Goal: Task Accomplishment & Management: Manage account settings

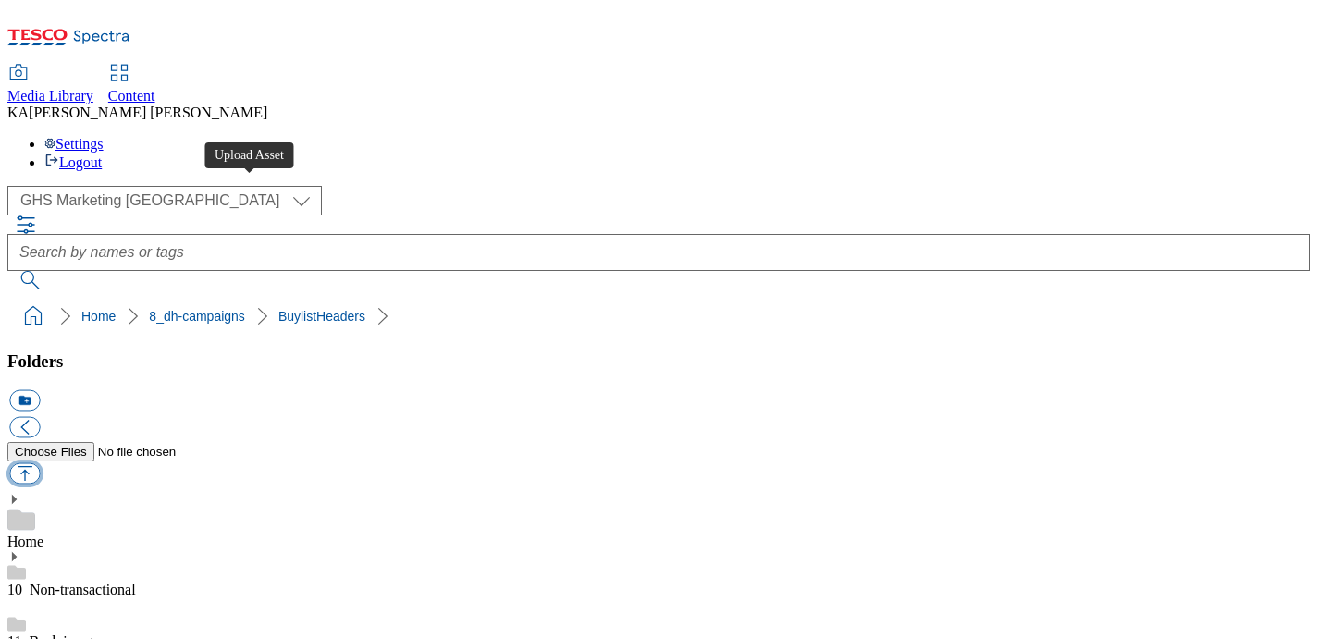
drag, startPoint x: 0, startPoint y: 0, endPoint x: 243, endPoint y: 189, distance: 307.8
click at [40, 463] on button "button" at bounding box center [24, 473] width 31 height 21
type input "C:\fakepath\1758022832967-ad541935_Method_Legobrand_H_1184x333_V1.jpg"
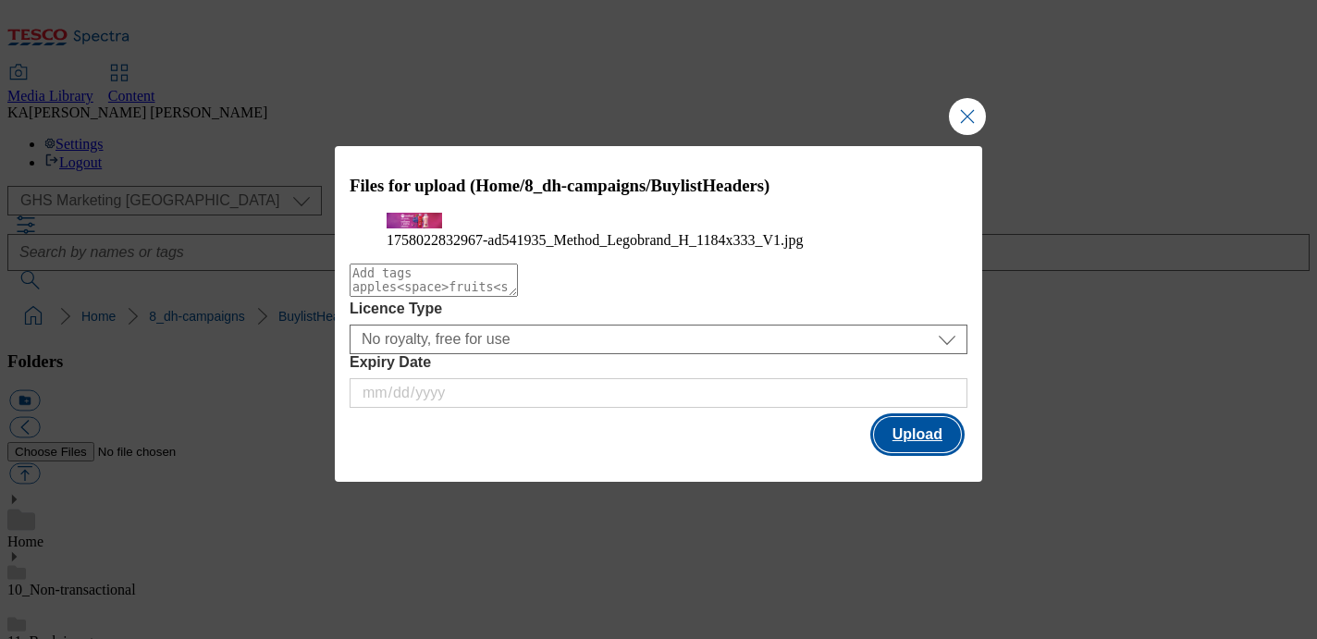
click at [921, 452] on button "Upload" at bounding box center [917, 434] width 87 height 35
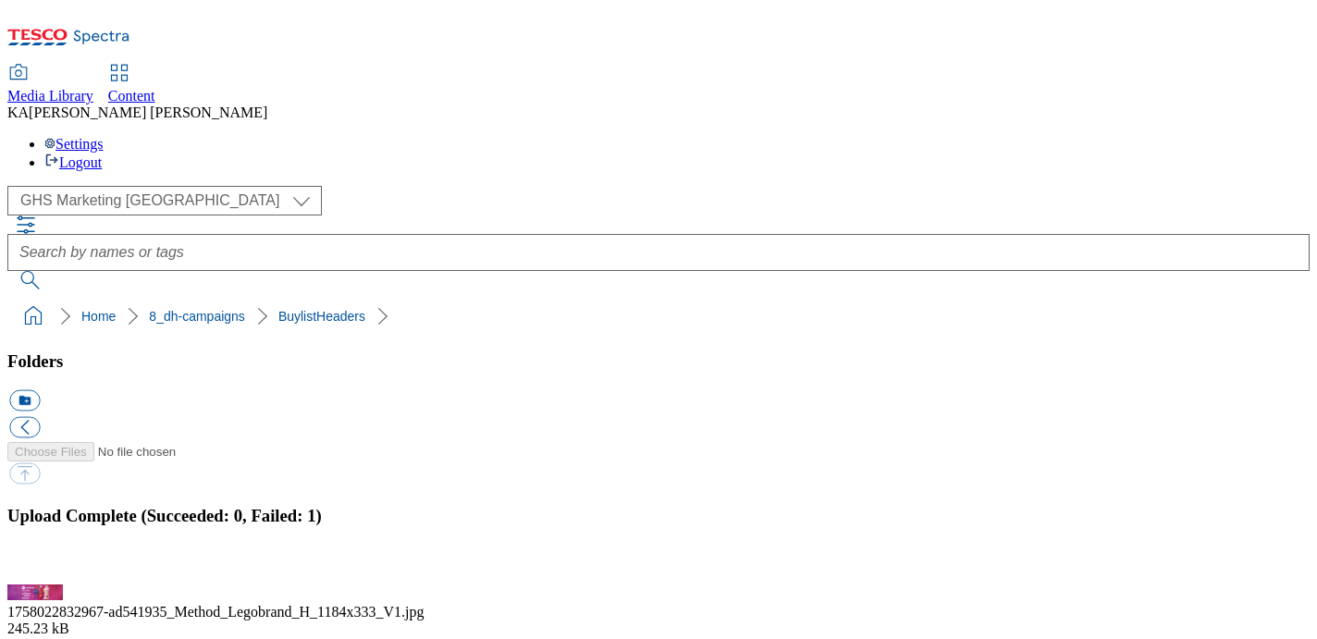
click at [37, 565] on button "button" at bounding box center [23, 574] width 28 height 18
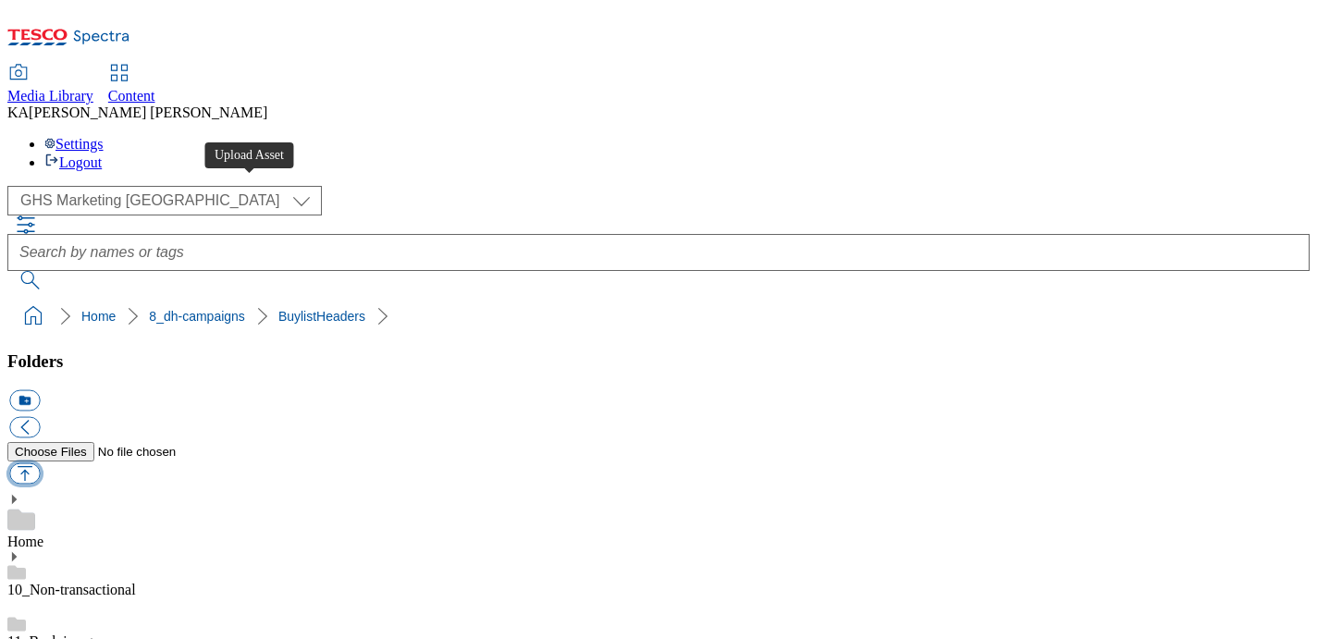
click at [40, 463] on button "button" at bounding box center [24, 473] width 31 height 21
type input "C:\fakepath\1758022832967-ad541935_Method_Legobrand_H_1184x333_V1.jpg"
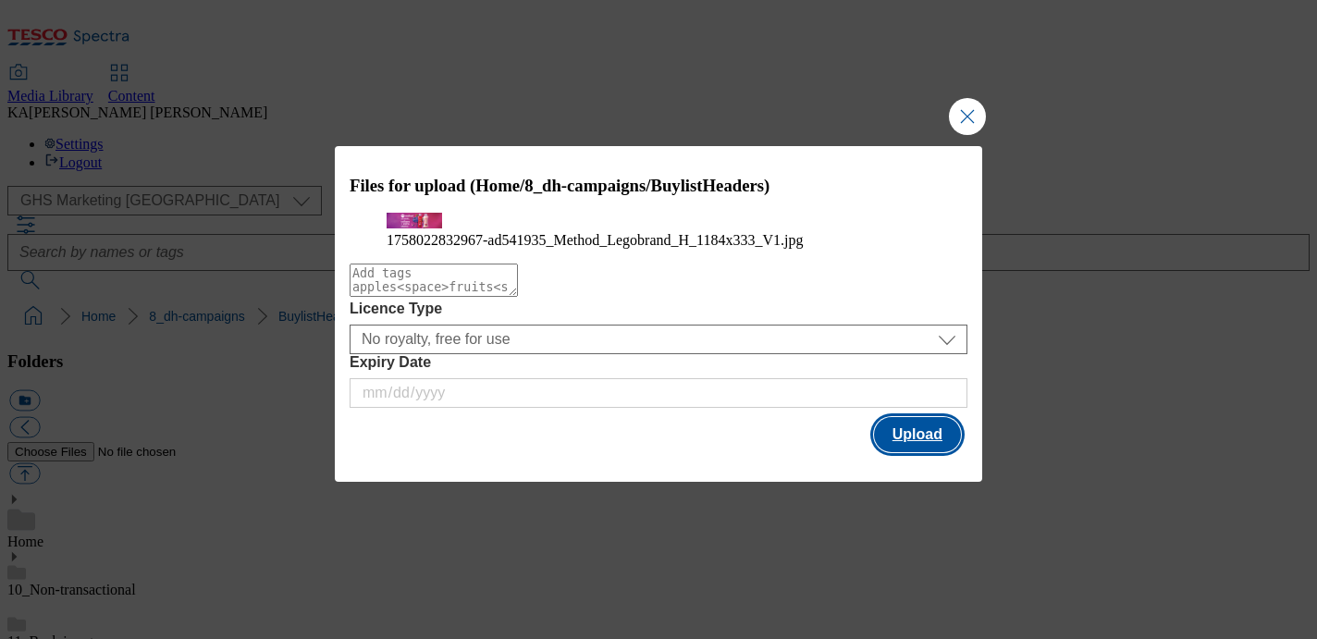
click at [909, 452] on button "Upload" at bounding box center [917, 434] width 87 height 35
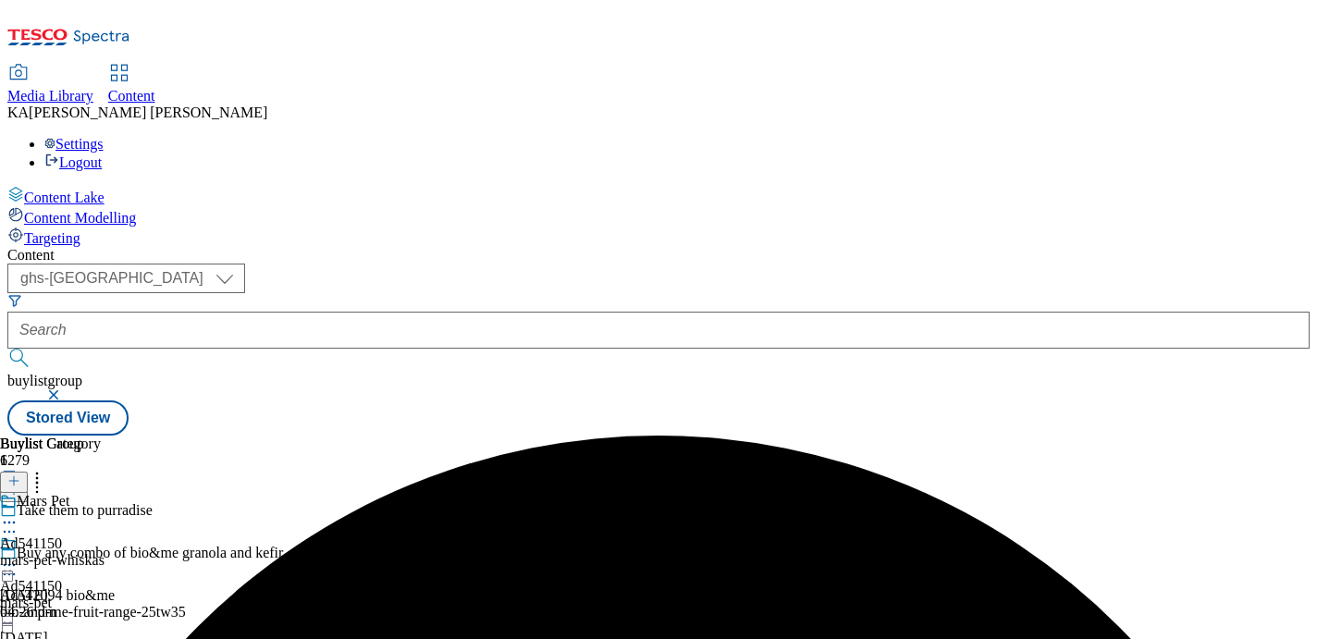
select select "ghs-uk"
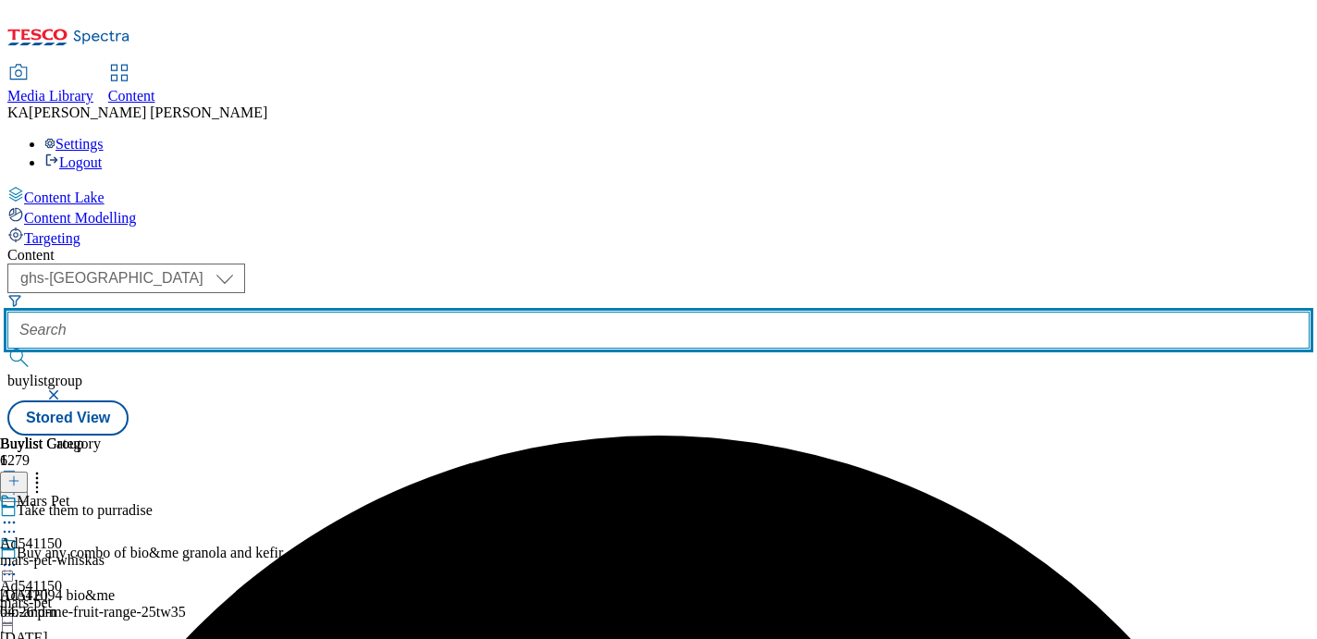
click at [416, 312] on input "text" at bounding box center [658, 330] width 1302 height 37
paste input "sc-johnson-method-25tw30"
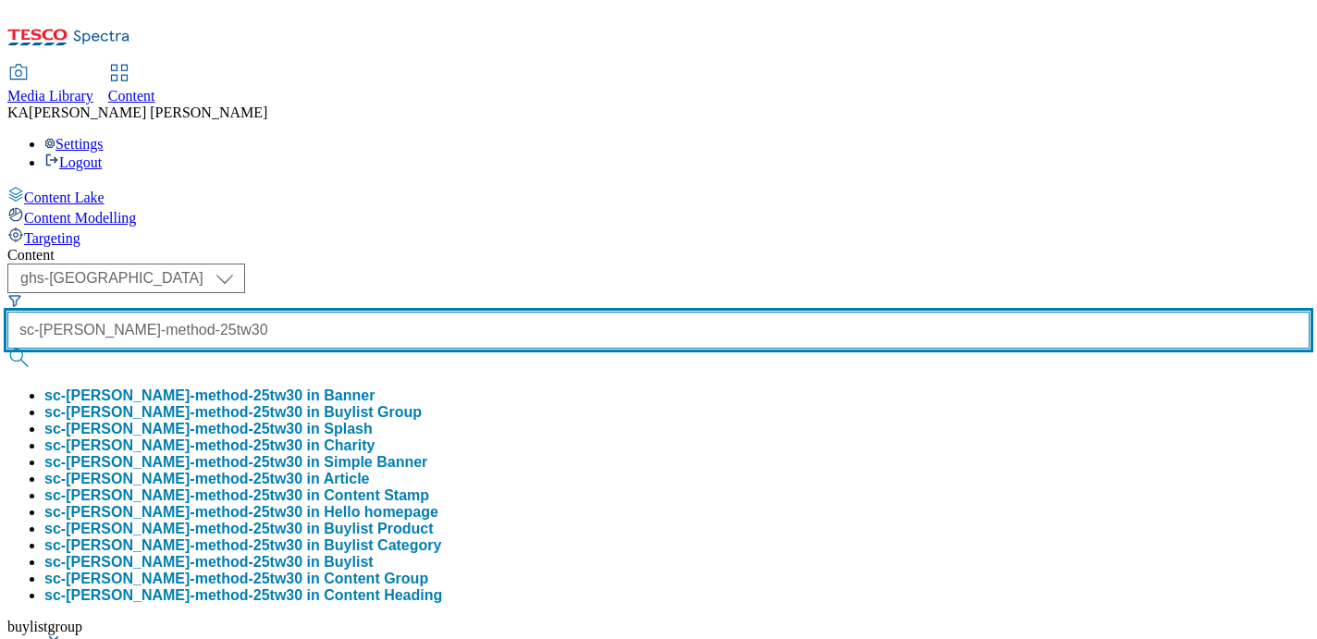
scroll to position [0, 30]
type input "sc-johnson-method-25tw30"
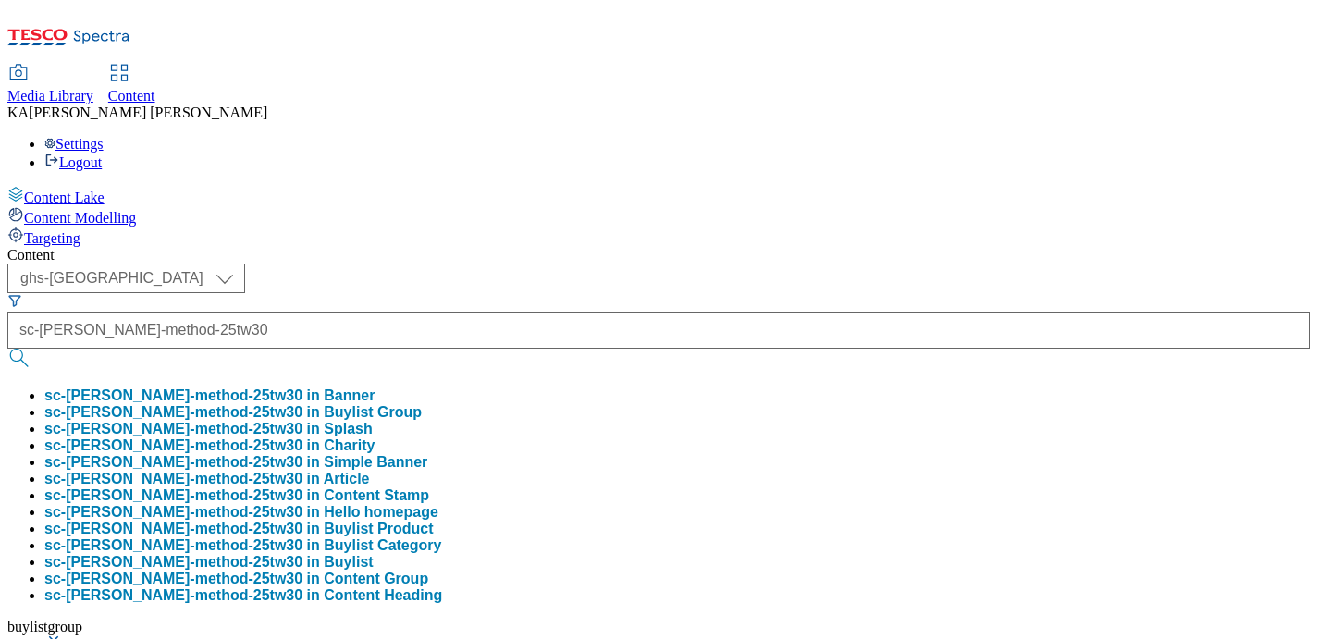
scroll to position [0, 0]
click at [417, 404] on button "sc-johnson-method-25tw30 in Buylist Group" at bounding box center [232, 412] width 377 height 17
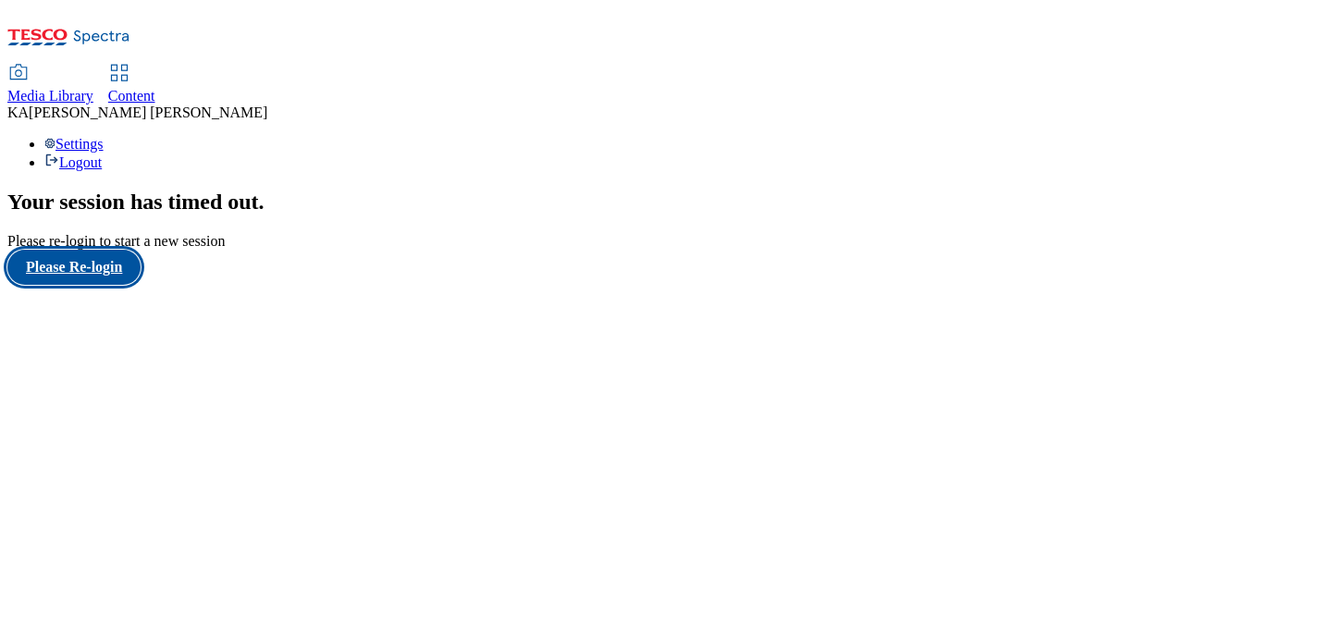
click at [56, 285] on button "Please Re-login" at bounding box center [73, 267] width 133 height 35
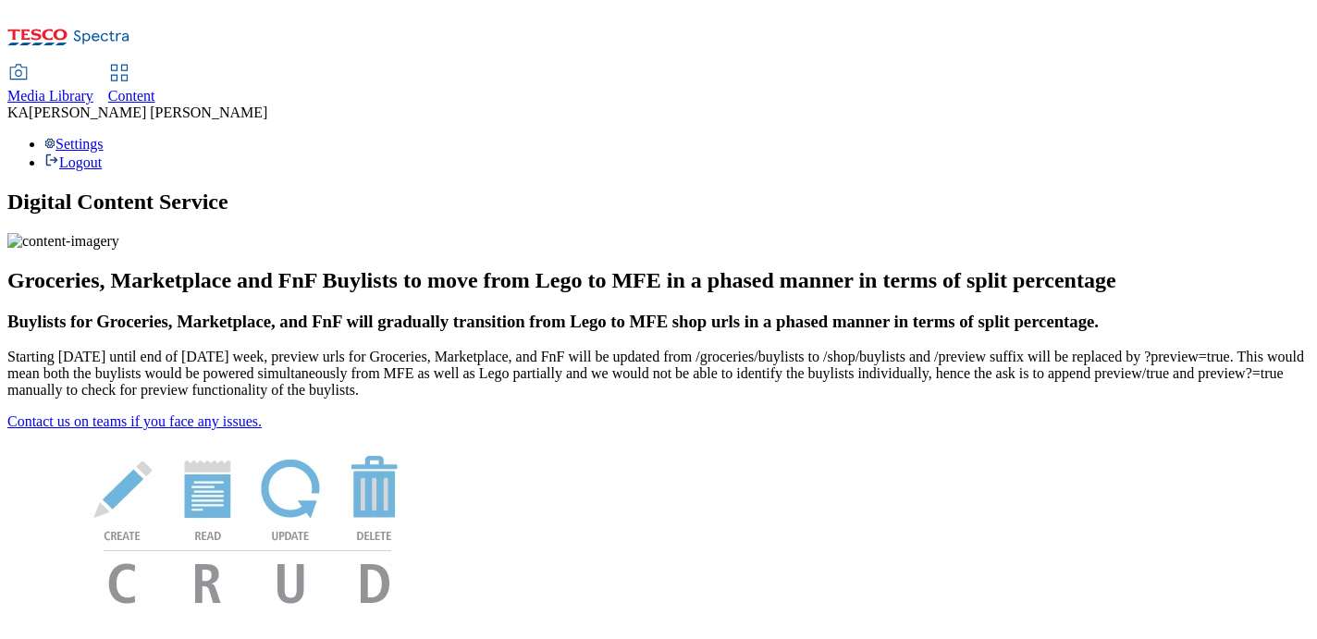
click at [155, 88] on span "Content" at bounding box center [131, 96] width 47 height 16
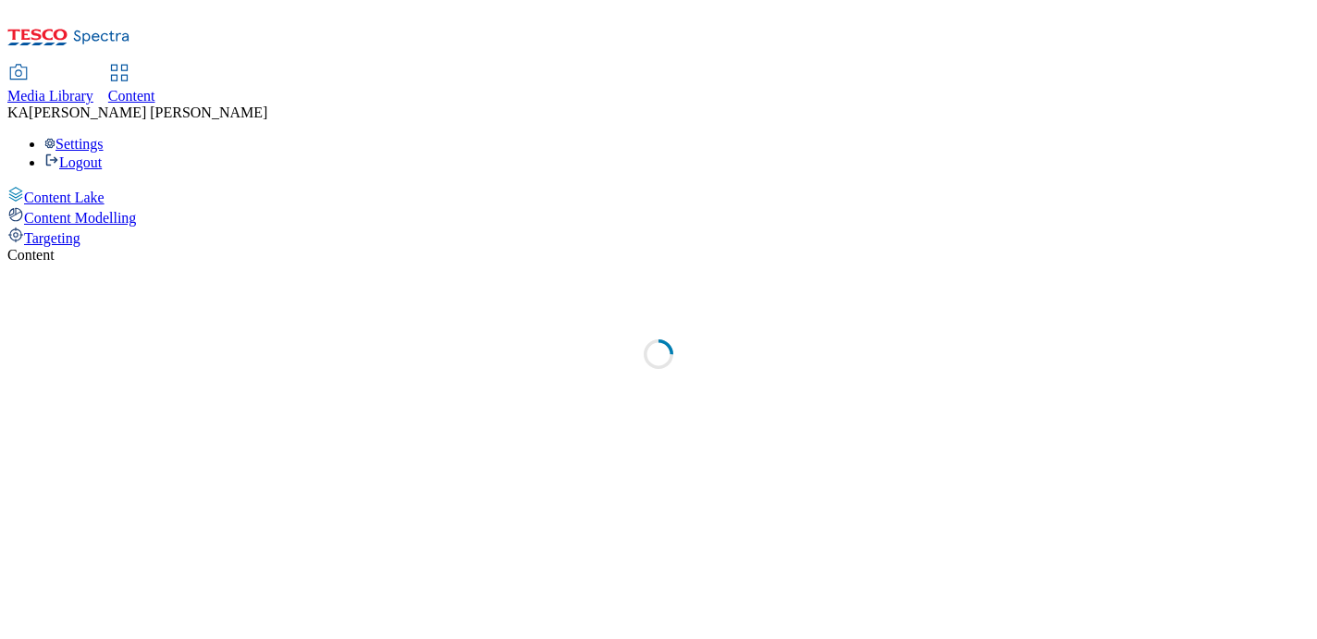
select select "ghs-[GEOGRAPHIC_DATA]"
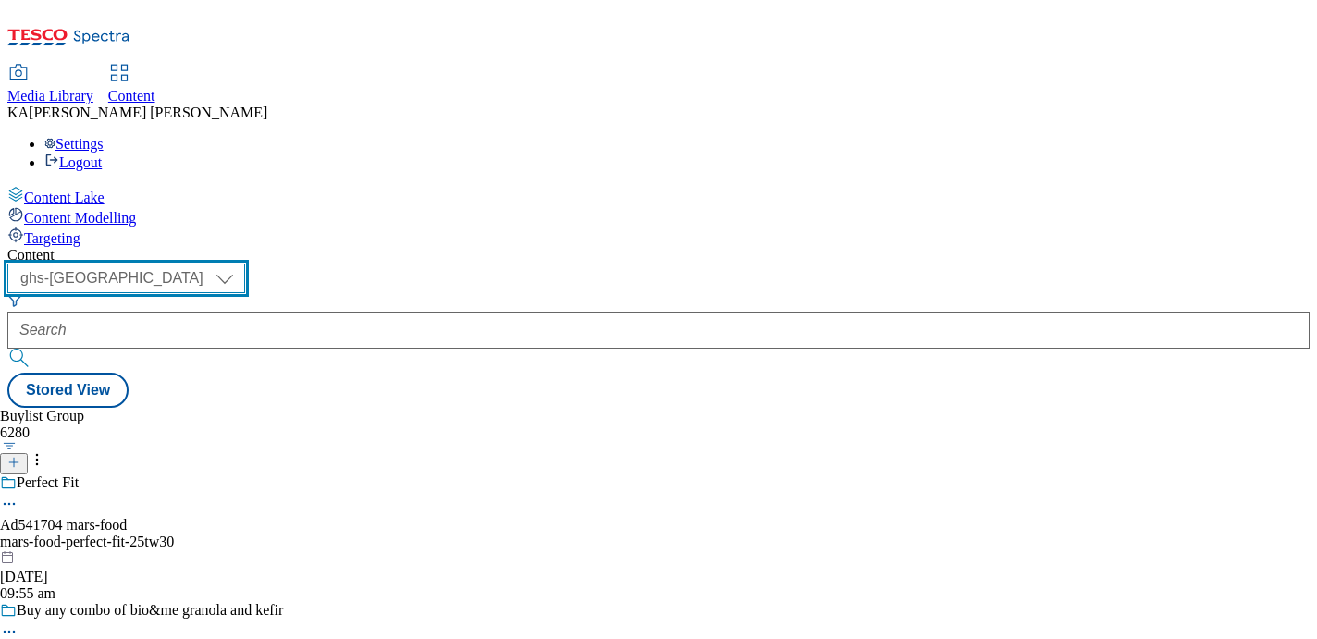
click at [245, 264] on select "ghs-roi ghs-[GEOGRAPHIC_DATA]" at bounding box center [126, 279] width 238 height 30
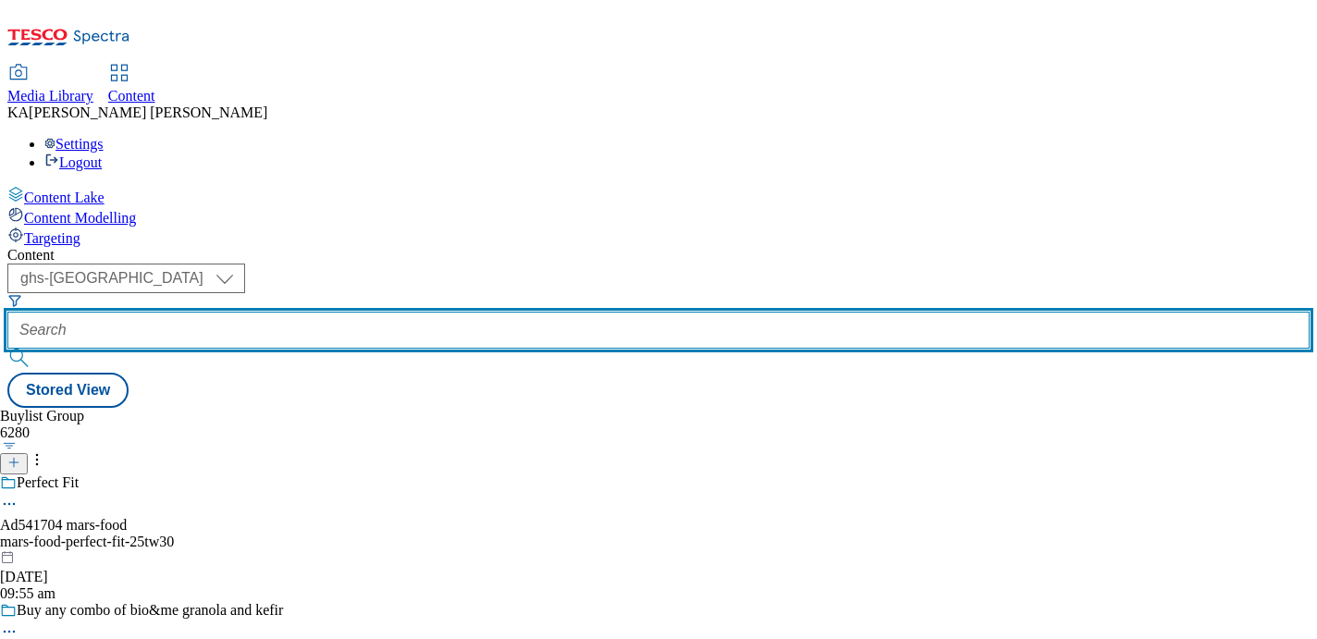
click at [427, 312] on input "text" at bounding box center [658, 330] width 1302 height 37
paste input "sc-johnson-method-25tw30"
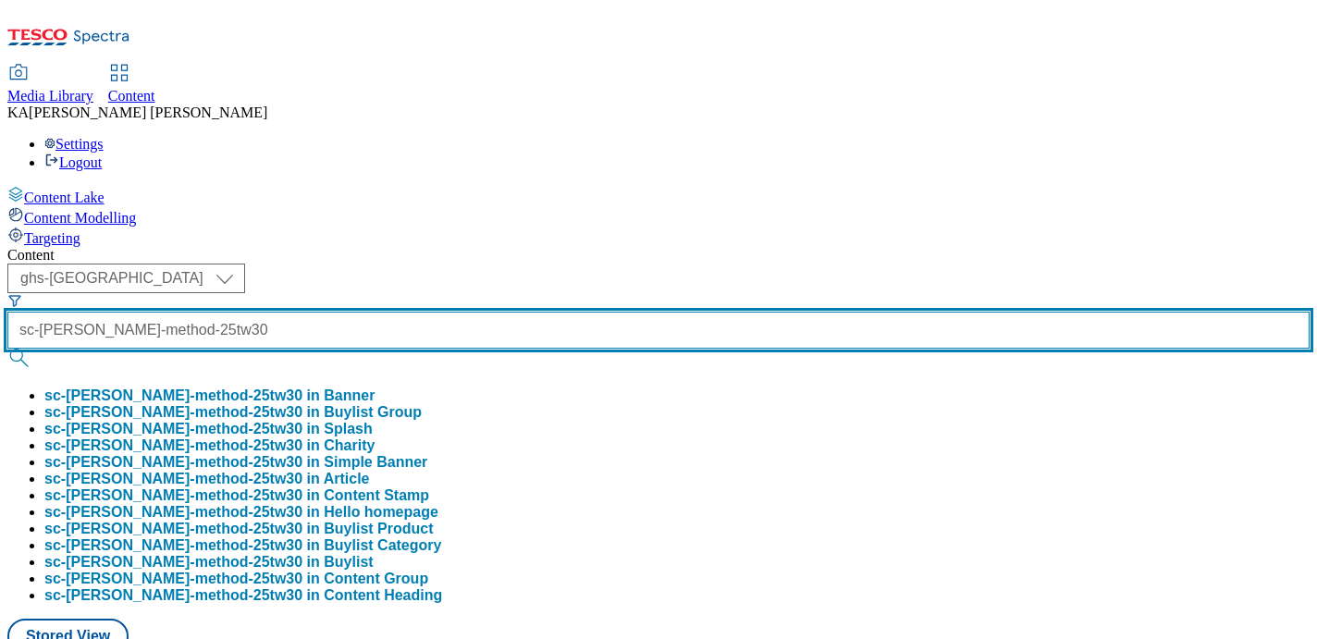
type input "sc-johnson-method-25tw30"
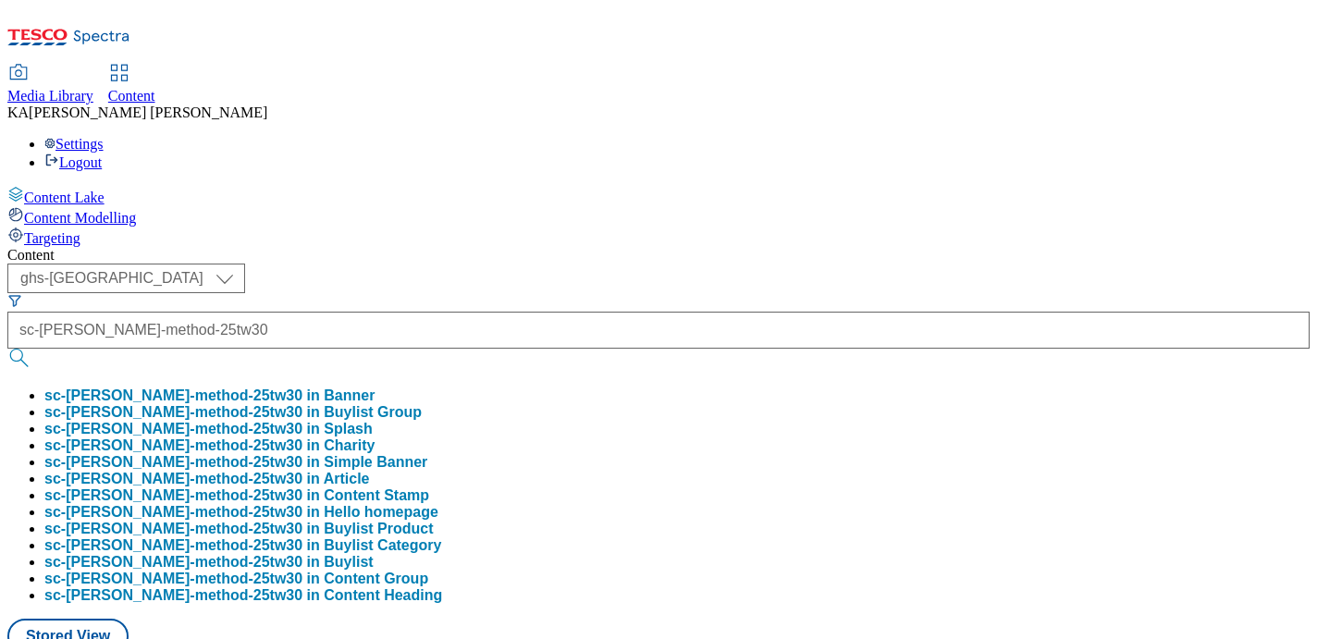
scroll to position [0, 0]
click at [422, 404] on button "sc-johnson-method-25tw30 in Buylist Group" at bounding box center [232, 412] width 377 height 17
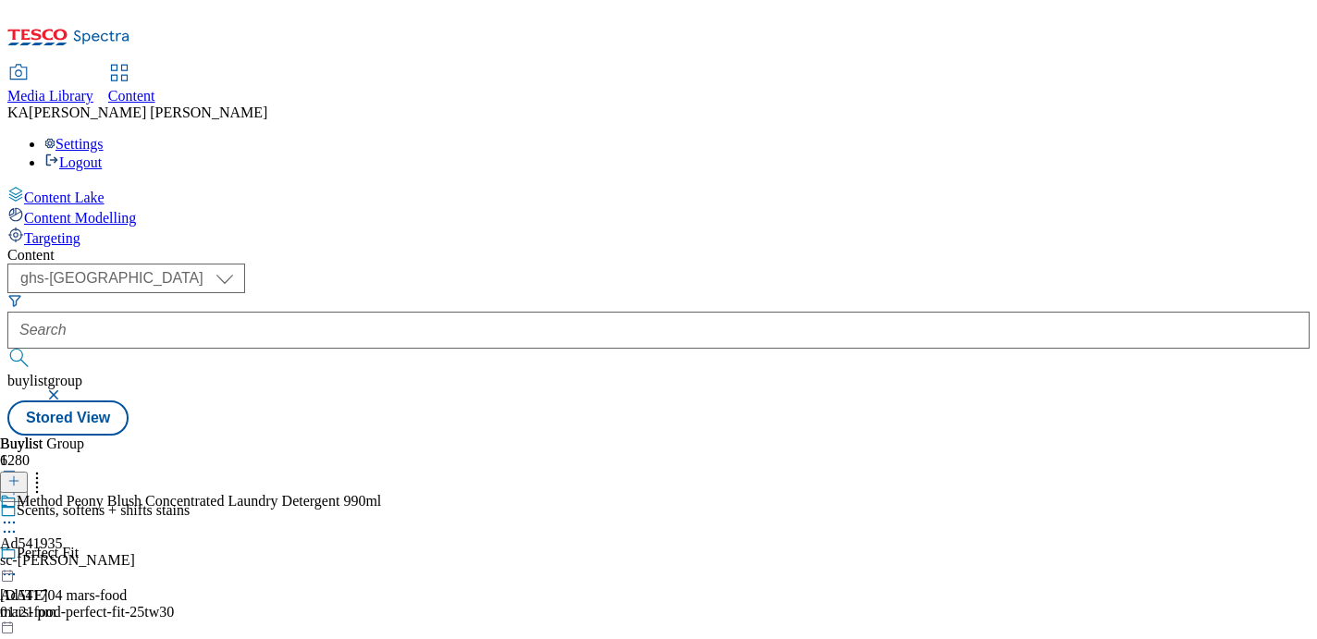
click at [18, 513] on icon at bounding box center [9, 522] width 18 height 18
click at [79, 555] on span "Edit" at bounding box center [67, 562] width 21 height 14
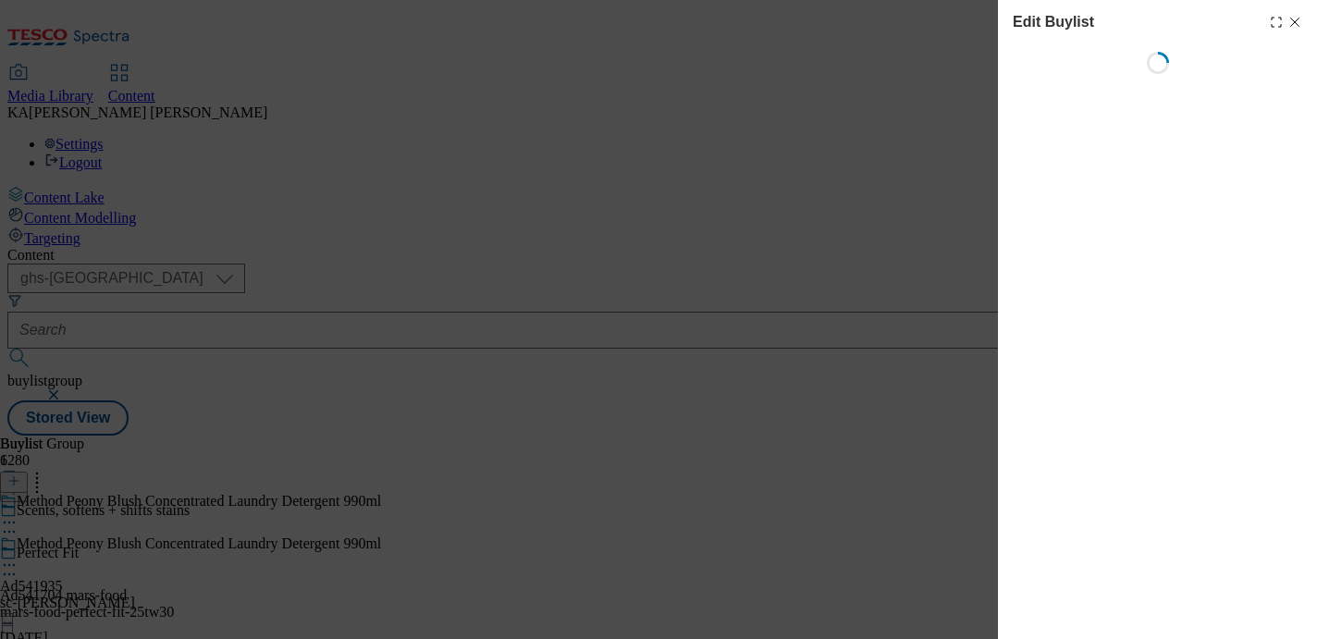
select select "tactical"
select select "supplier funded short term 1-3 weeks"
select select "dunnhumby"
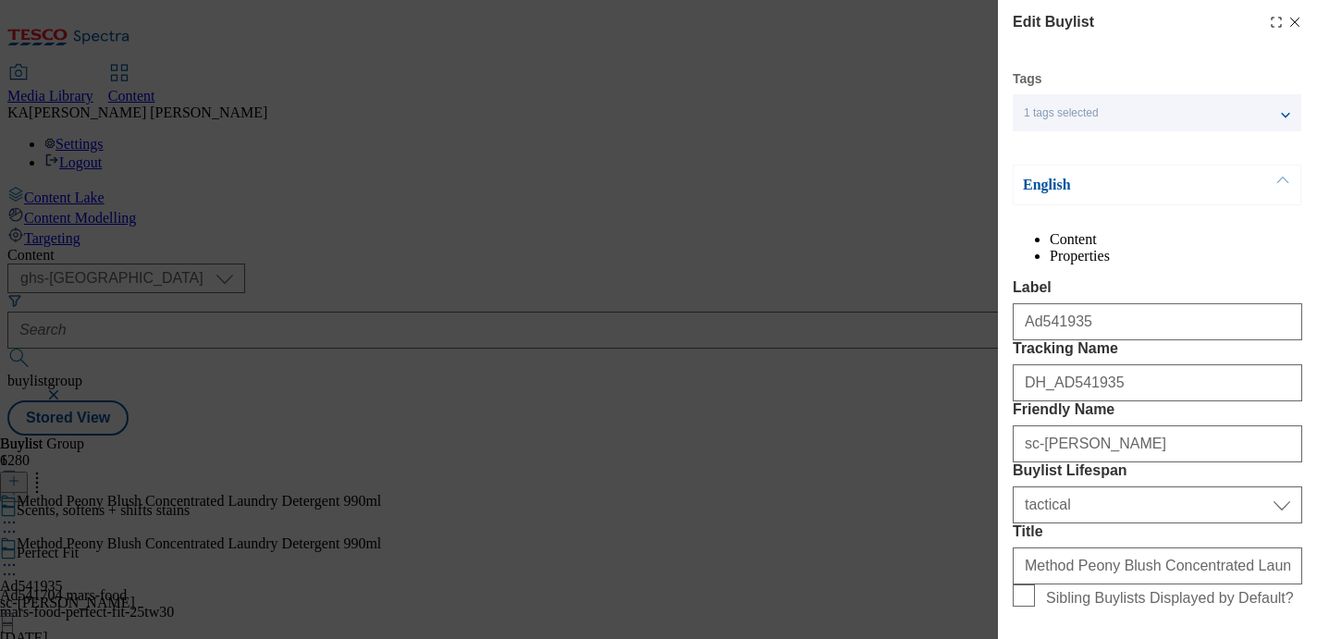
select select "Banner"
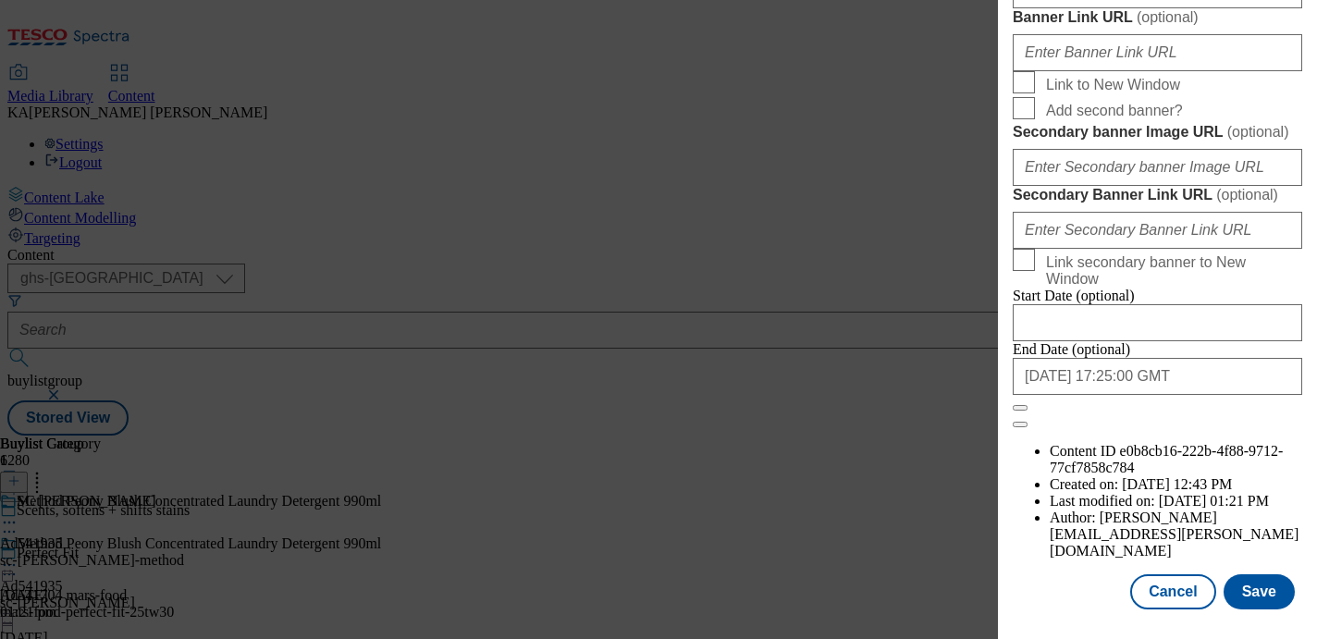
scroll to position [1830, 0]
paste input "https://digitalcontent.api.tesco.com/v2/media/ghs-mktg/c30f994d-ca23-4356-b80d-…"
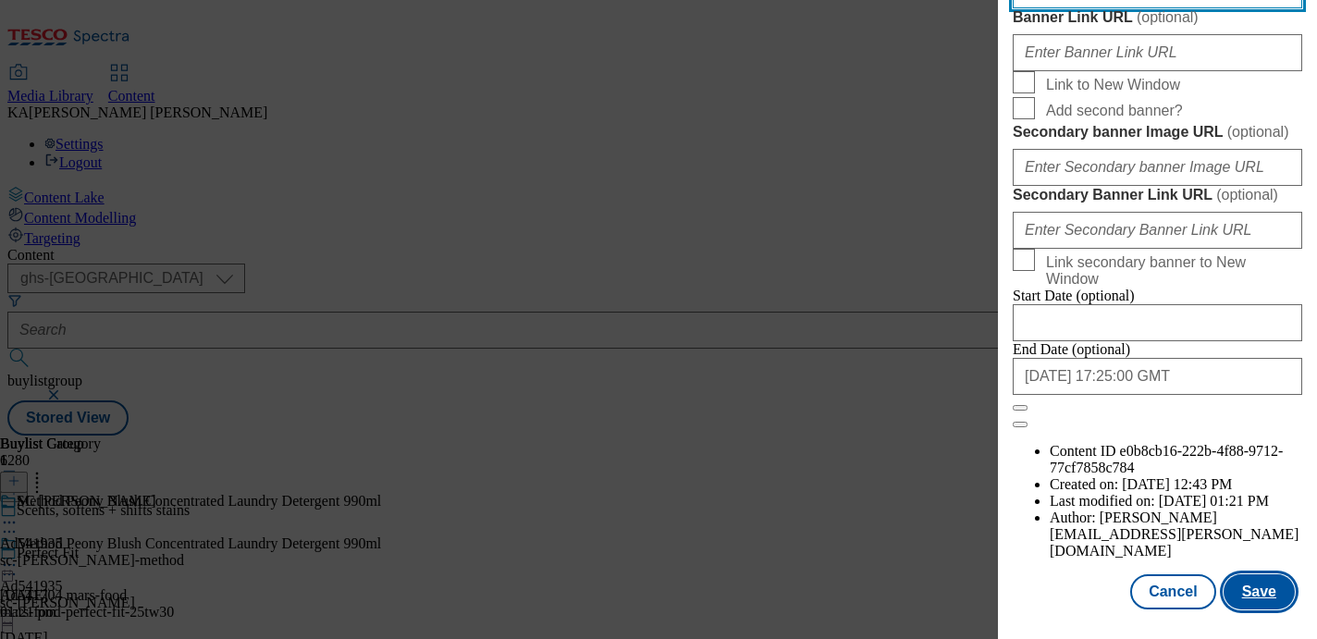
type input "https://digitalcontent.api.tesco.com/v2/media/ghs-mktg/c30f994d-ca23-4356-b80d-…"
click at [1258, 575] on button "Save" at bounding box center [1259, 591] width 71 height 35
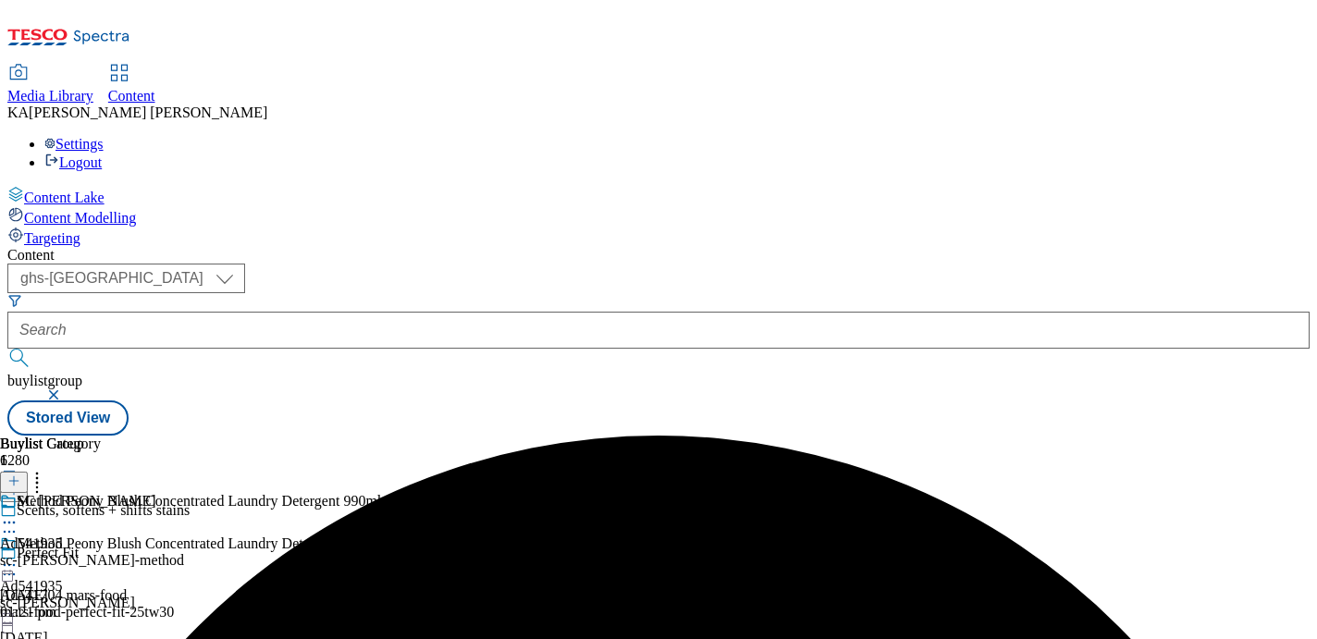
click at [18, 556] on icon at bounding box center [9, 565] width 18 height 18
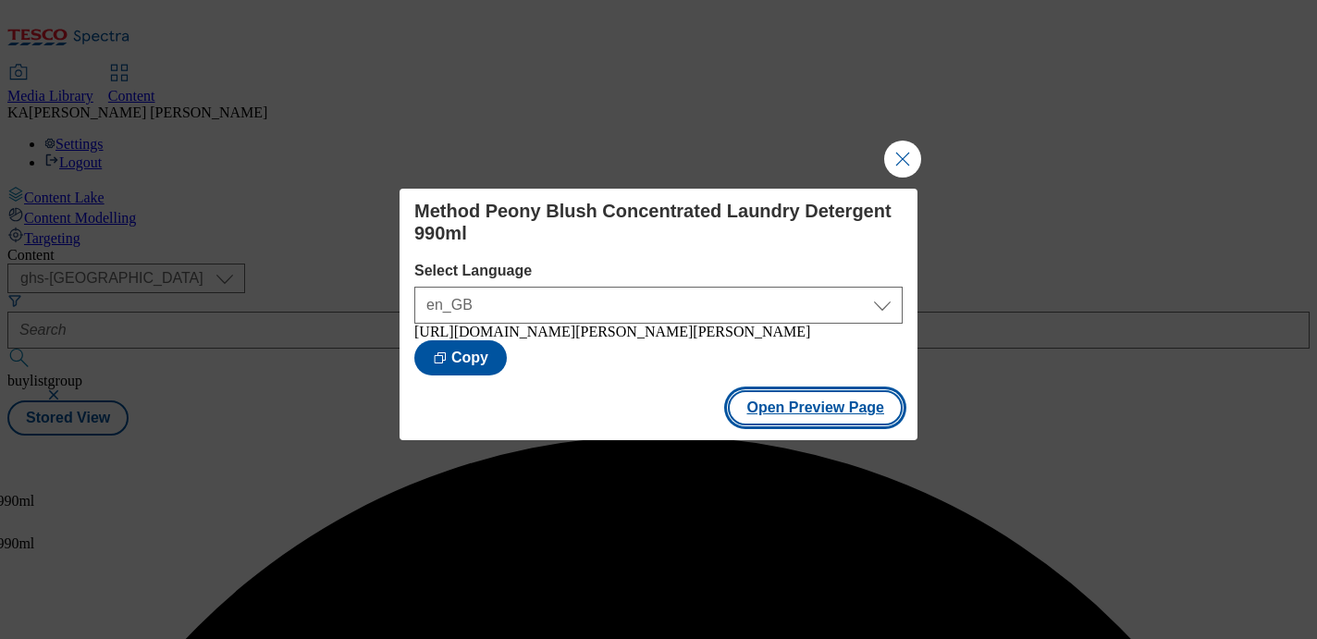
click at [781, 412] on button "Open Preview Page" at bounding box center [815, 407] width 175 height 35
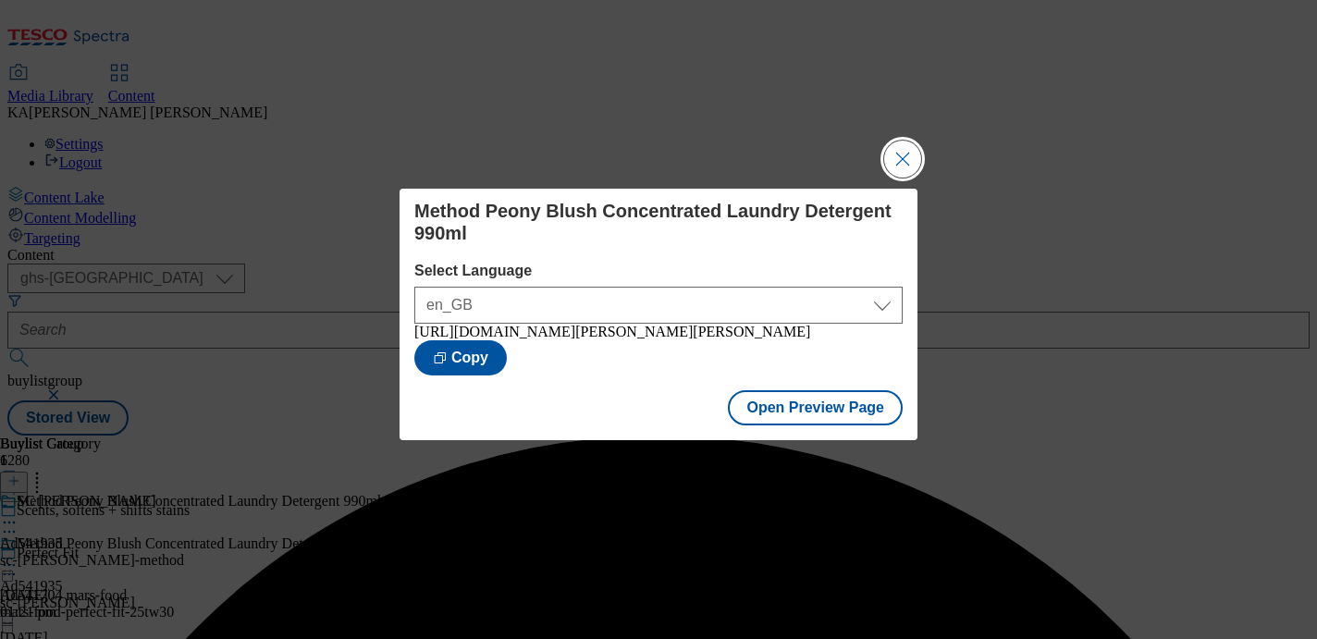
click at [911, 148] on button "Close Modal" at bounding box center [902, 159] width 37 height 37
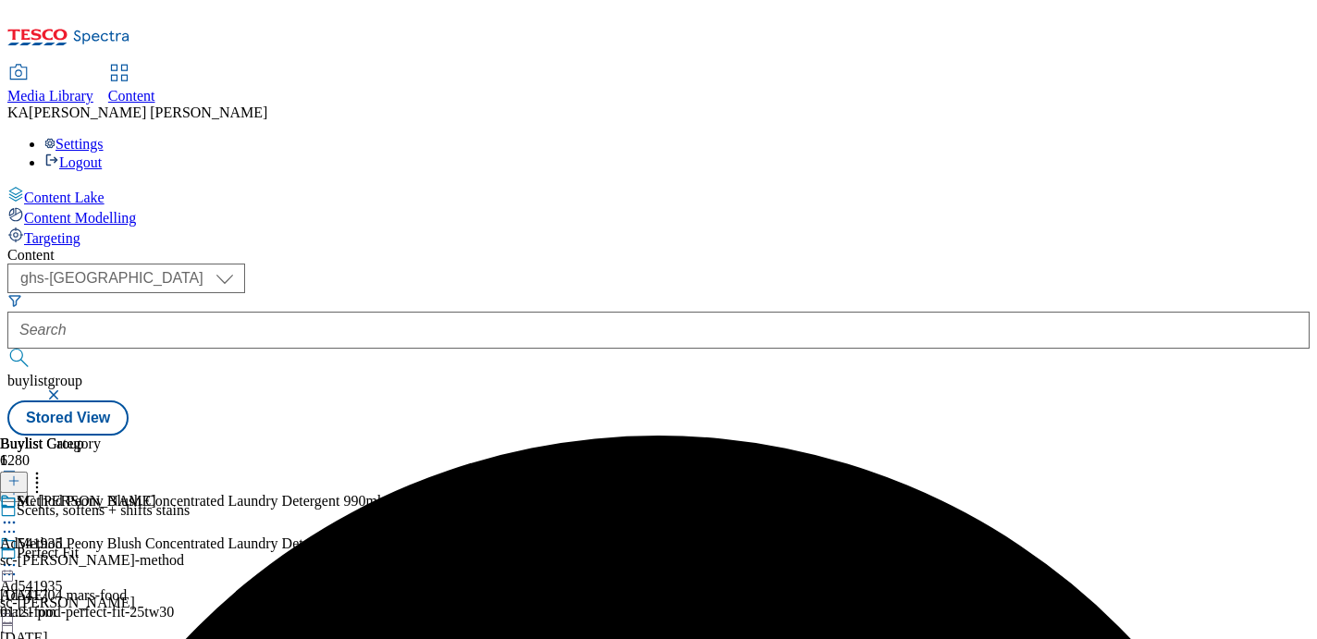
click at [18, 556] on icon at bounding box center [9, 565] width 18 height 18
click at [156, 493] on div "SC Johnson" at bounding box center [87, 501] width 140 height 17
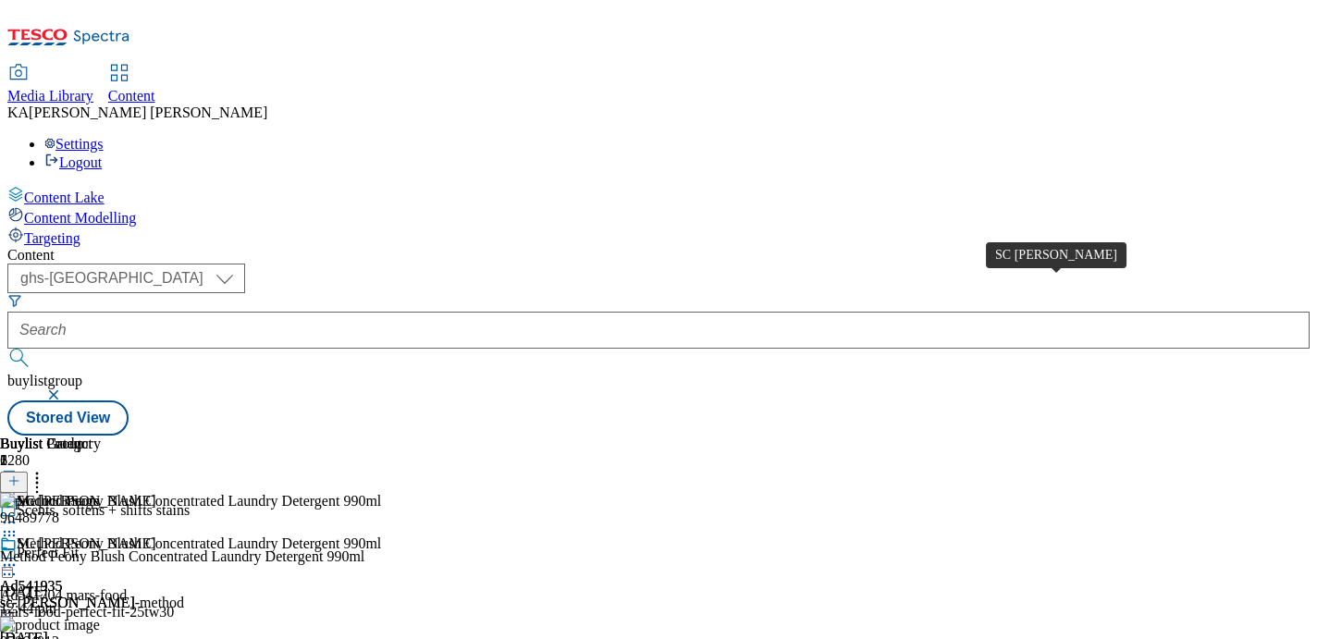
click at [156, 536] on div "SC Johnson" at bounding box center [87, 544] width 140 height 17
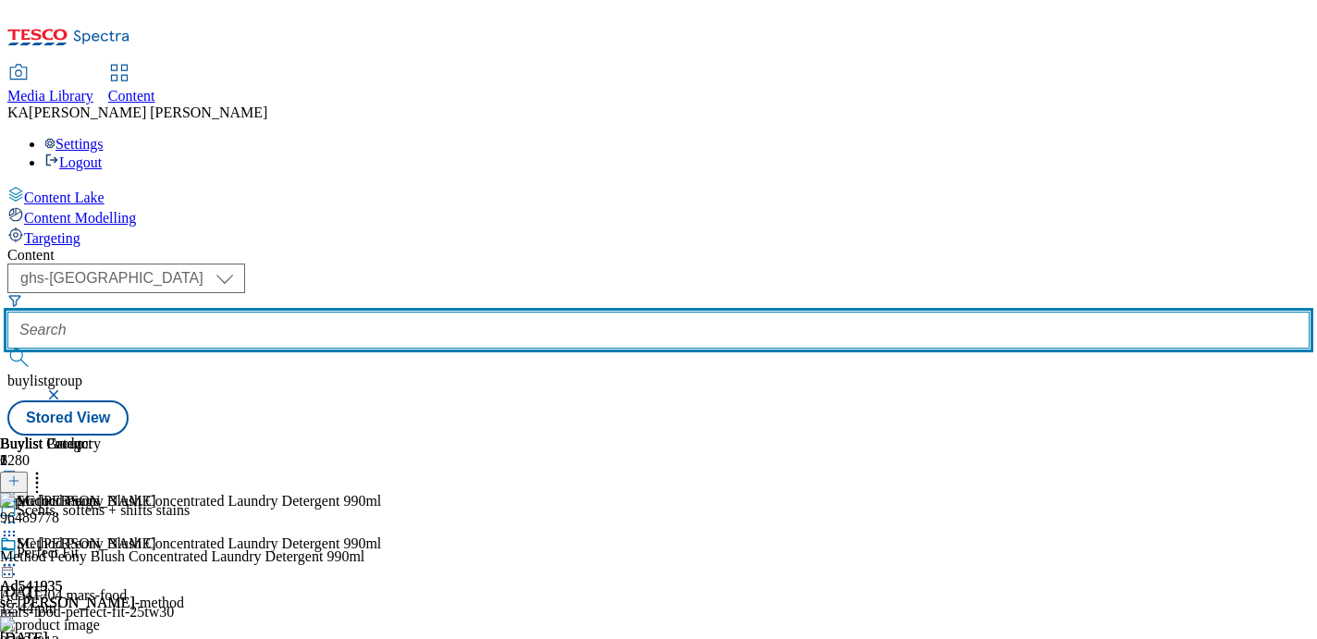
click at [438, 312] on input "text" at bounding box center [658, 330] width 1302 height 37
paste input "bayer-rennie-25tw24"
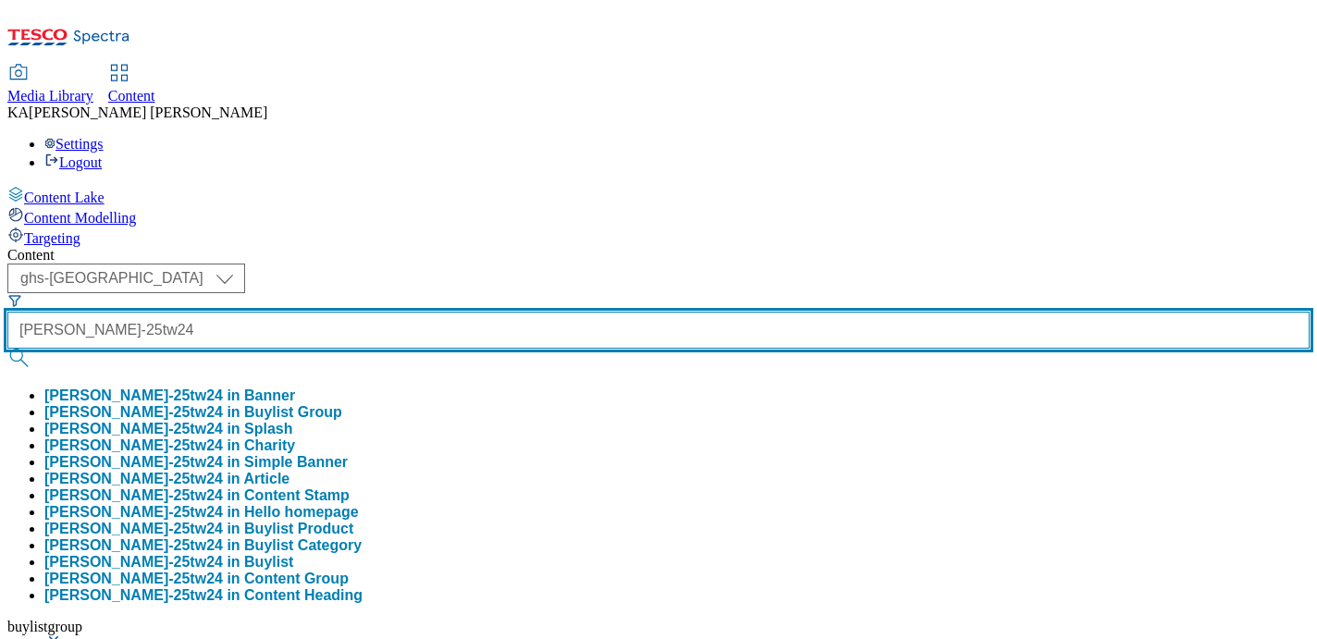
type input "bayer-rennie-25tw24"
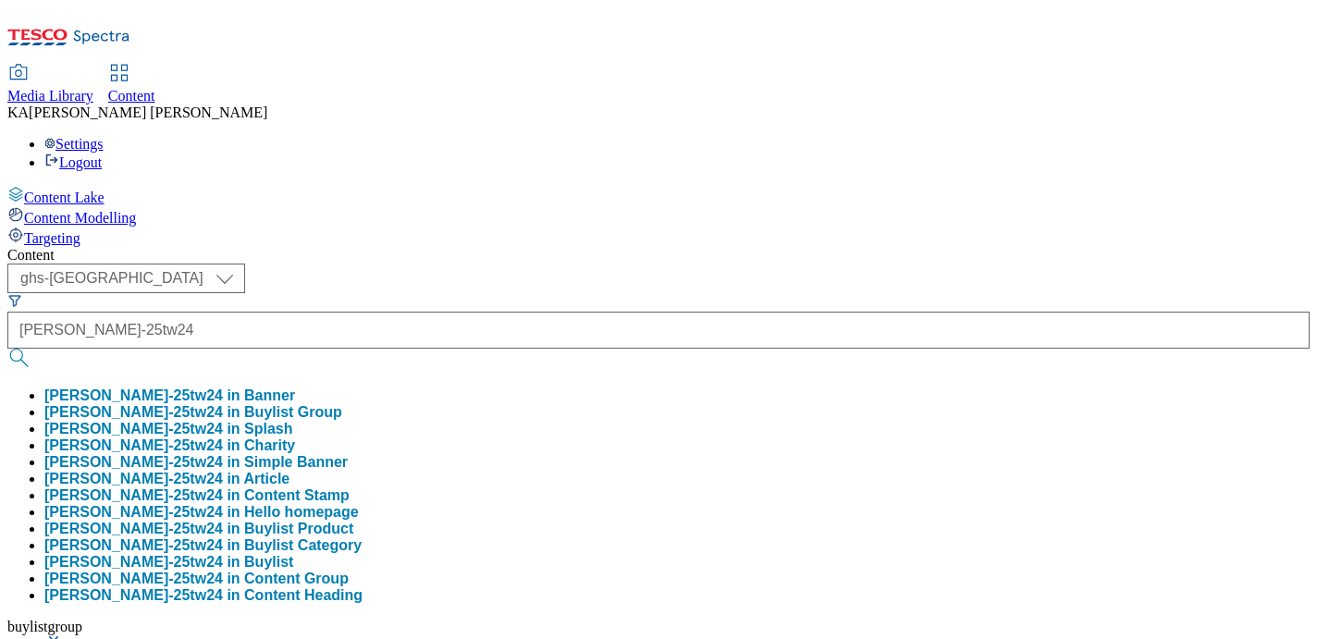
click at [342, 404] on button "bayer-rennie-25tw24 in Buylist Group" at bounding box center [193, 412] width 298 height 17
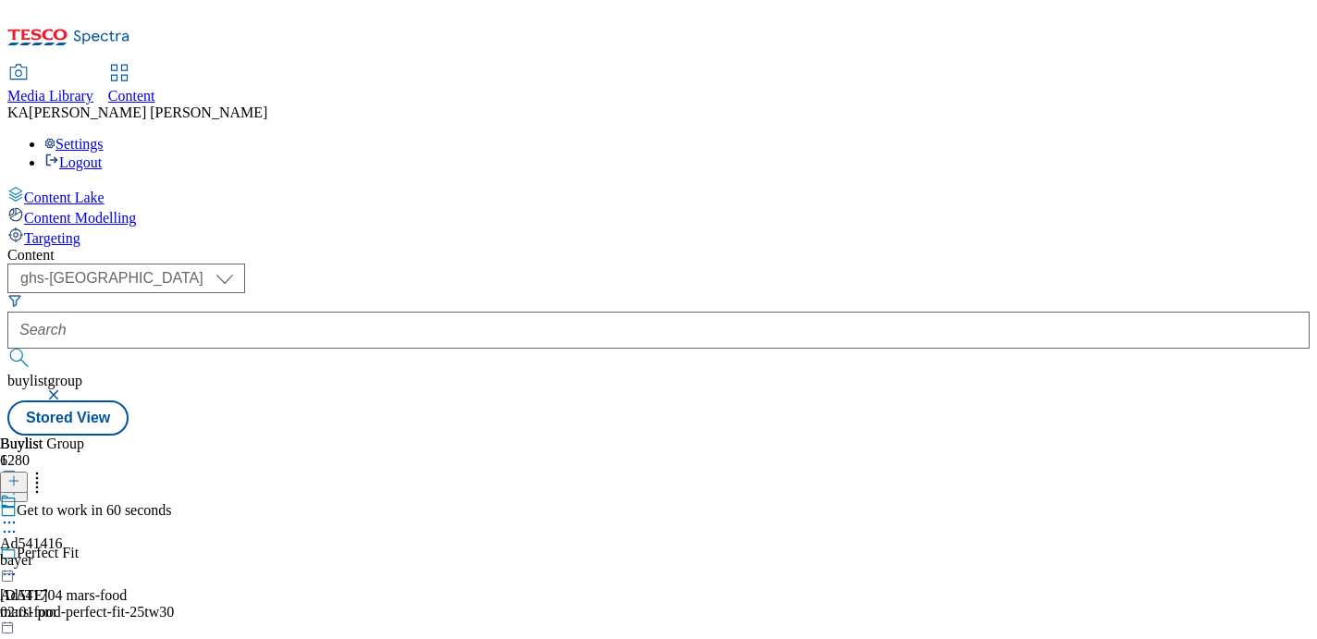
click at [18, 513] on icon at bounding box center [9, 522] width 18 height 18
click at [79, 555] on span "Edit" at bounding box center [67, 562] width 21 height 14
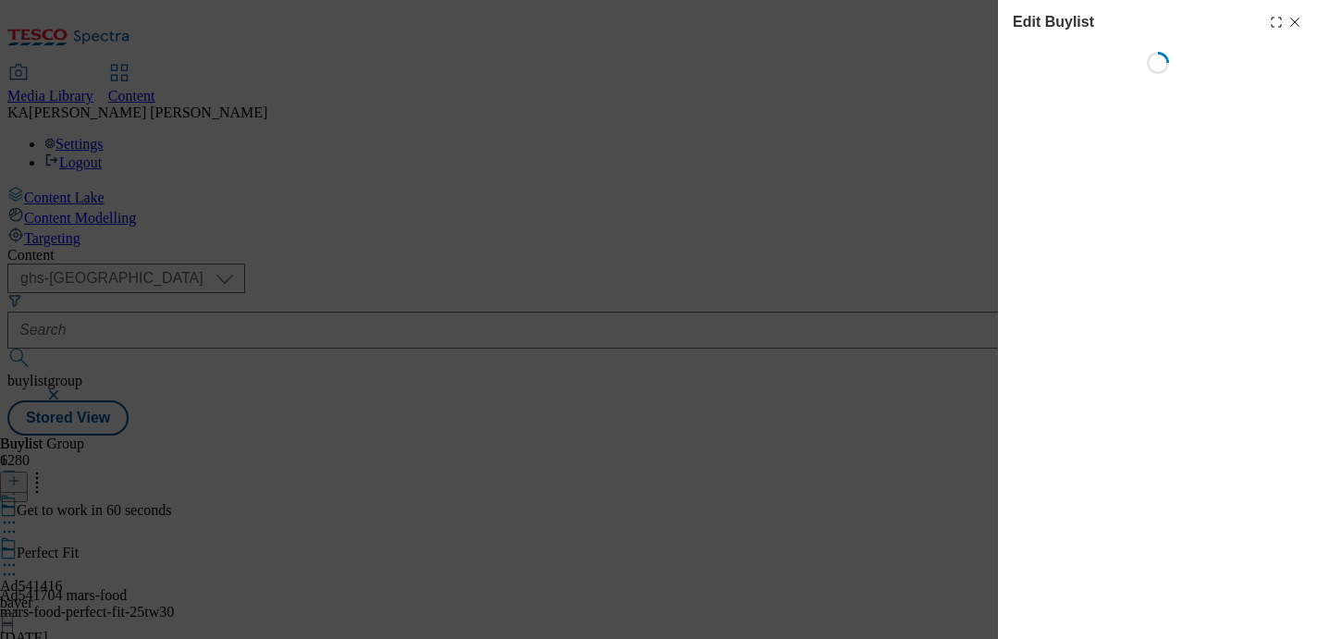
select select "tactical"
select select "supplier funded short term 1-3 weeks"
select select "dunnhumby"
select select "Banner"
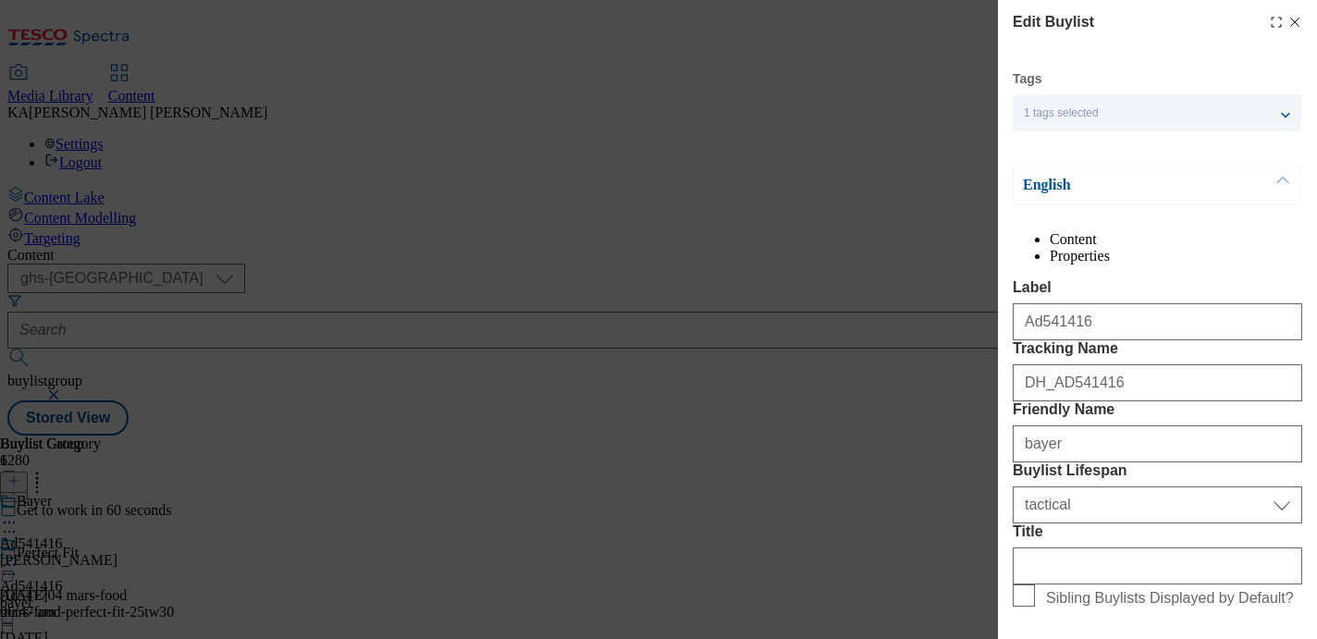
click at [1297, 22] on icon "Modal" at bounding box center [1294, 22] width 15 height 15
select select "tactical"
select select "supplier funded short term 1-3 weeks"
select select "dunnhumby"
select select "Banner"
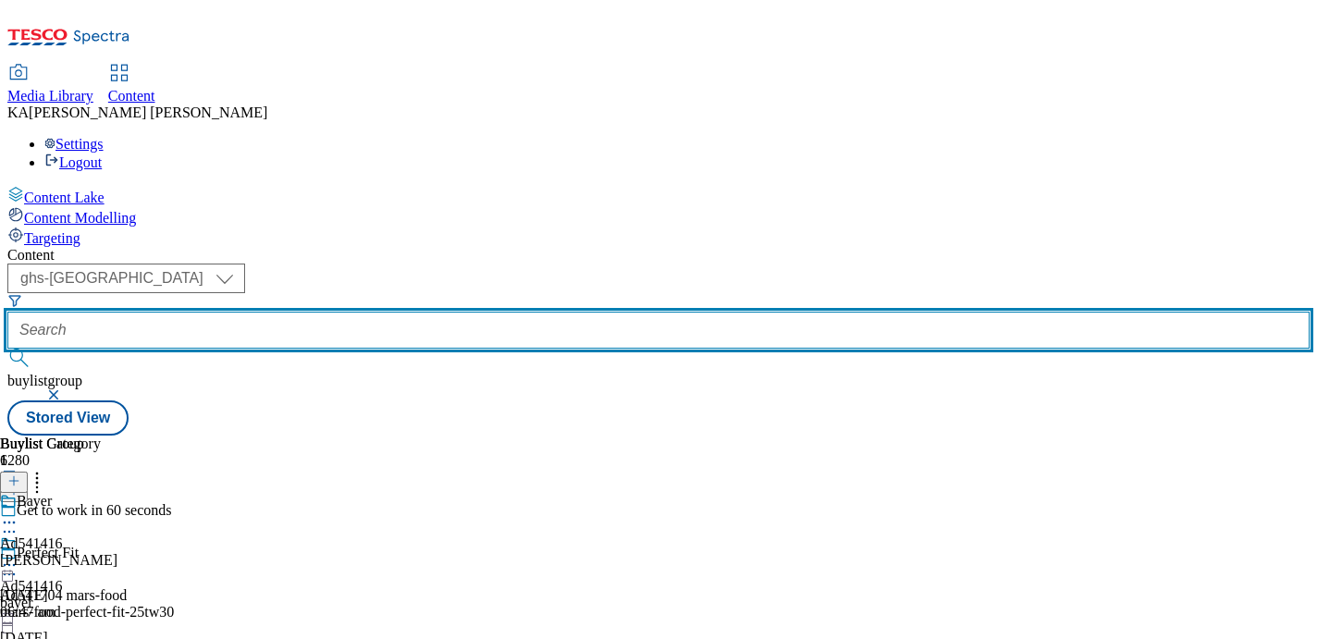
click at [446, 312] on input "text" at bounding box center [658, 330] width 1302 height 37
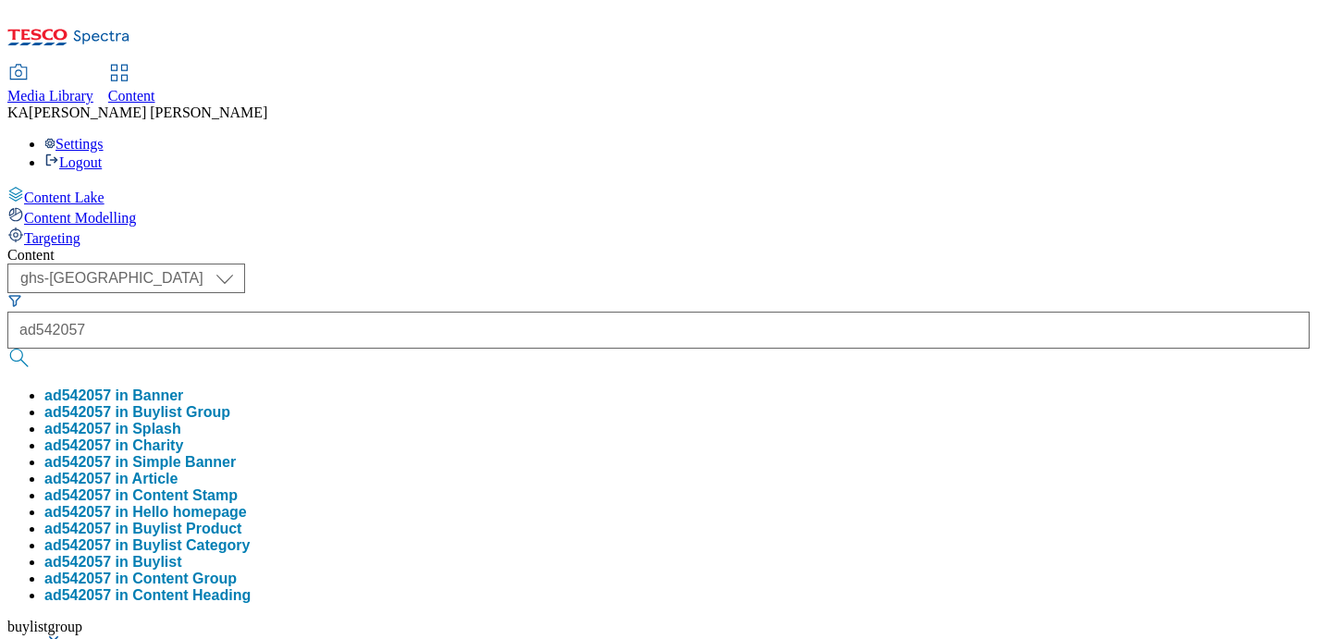
click at [230, 404] on button "ad542057 in Buylist Group" at bounding box center [137, 412] width 186 height 17
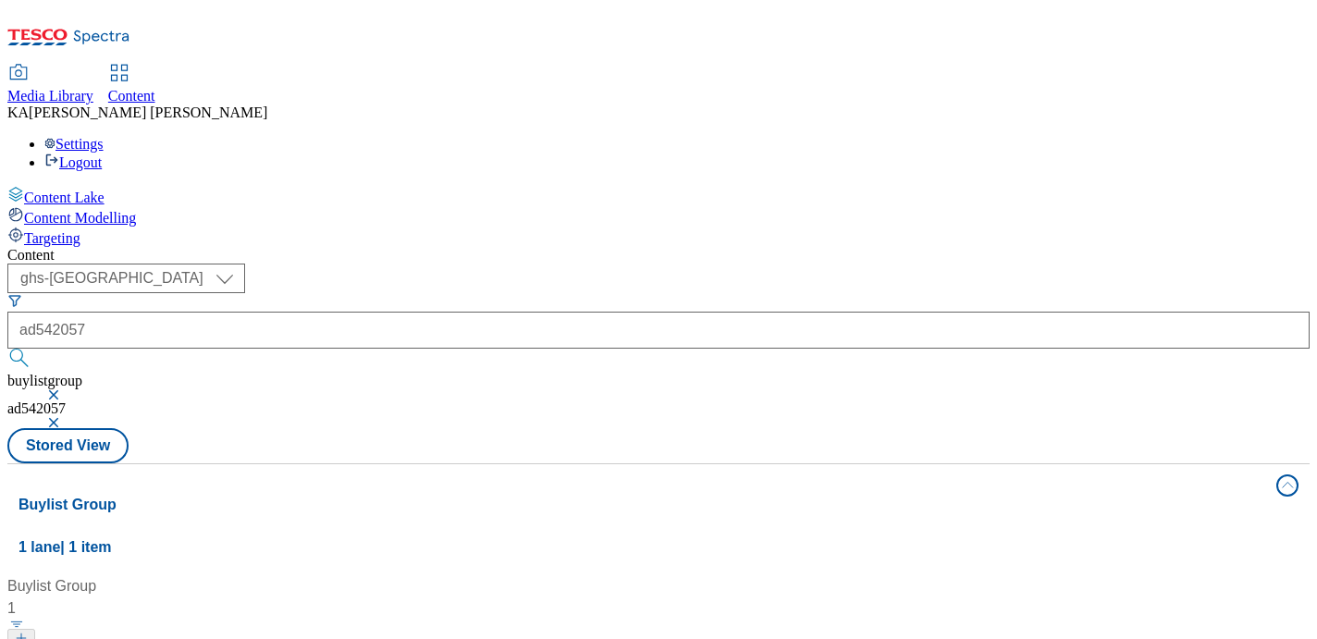
click at [65, 389] on button "button" at bounding box center [55, 394] width 18 height 11
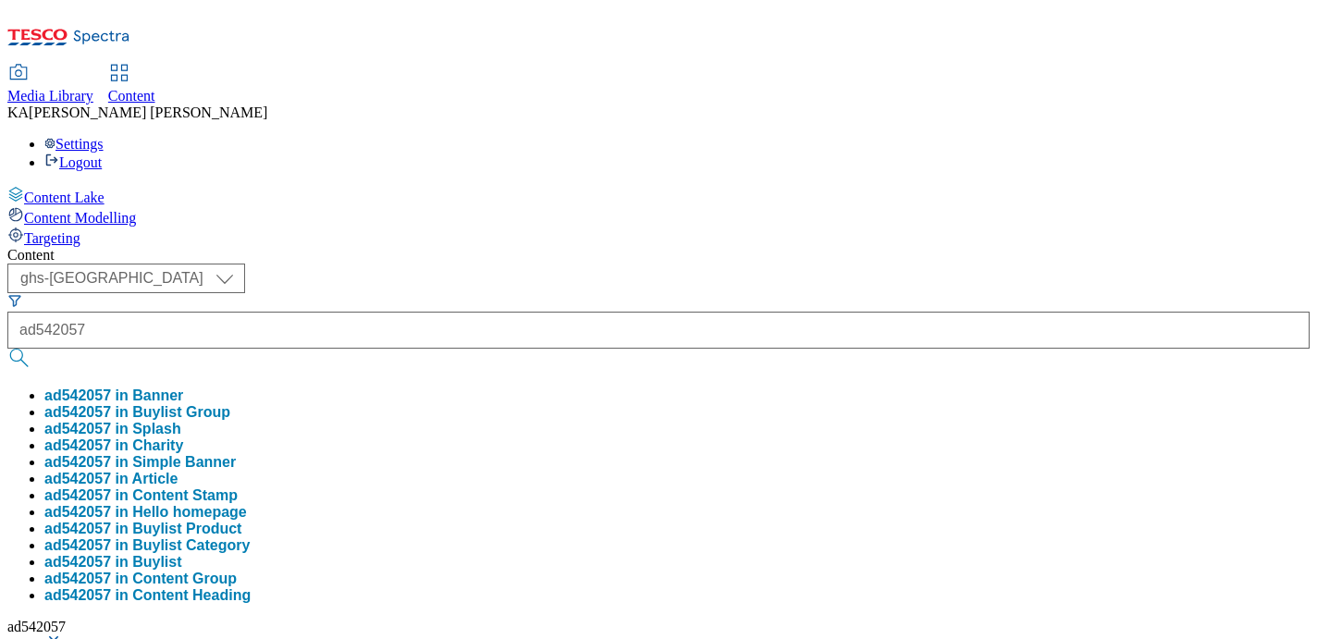
click at [250, 537] on button "ad542057 in Buylist Category" at bounding box center [146, 545] width 205 height 17
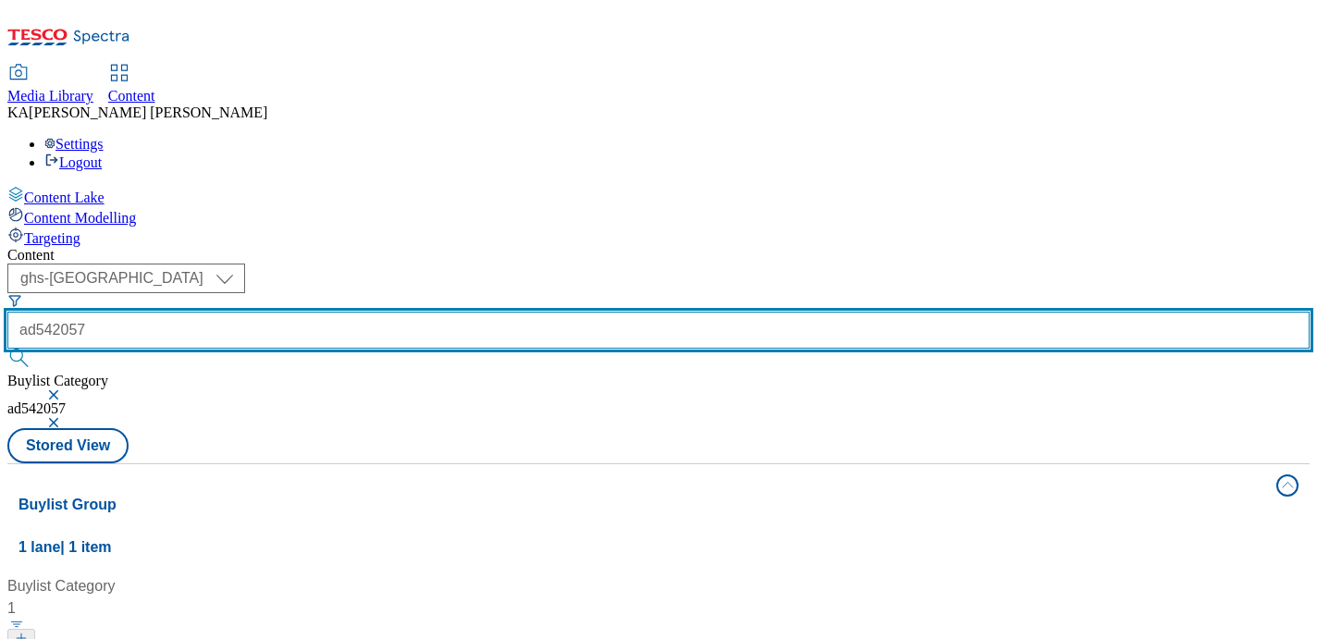
click at [413, 312] on input "ad542057" at bounding box center [658, 330] width 1302 height 37
click at [7, 349] on button "submit" at bounding box center [20, 358] width 26 height 18
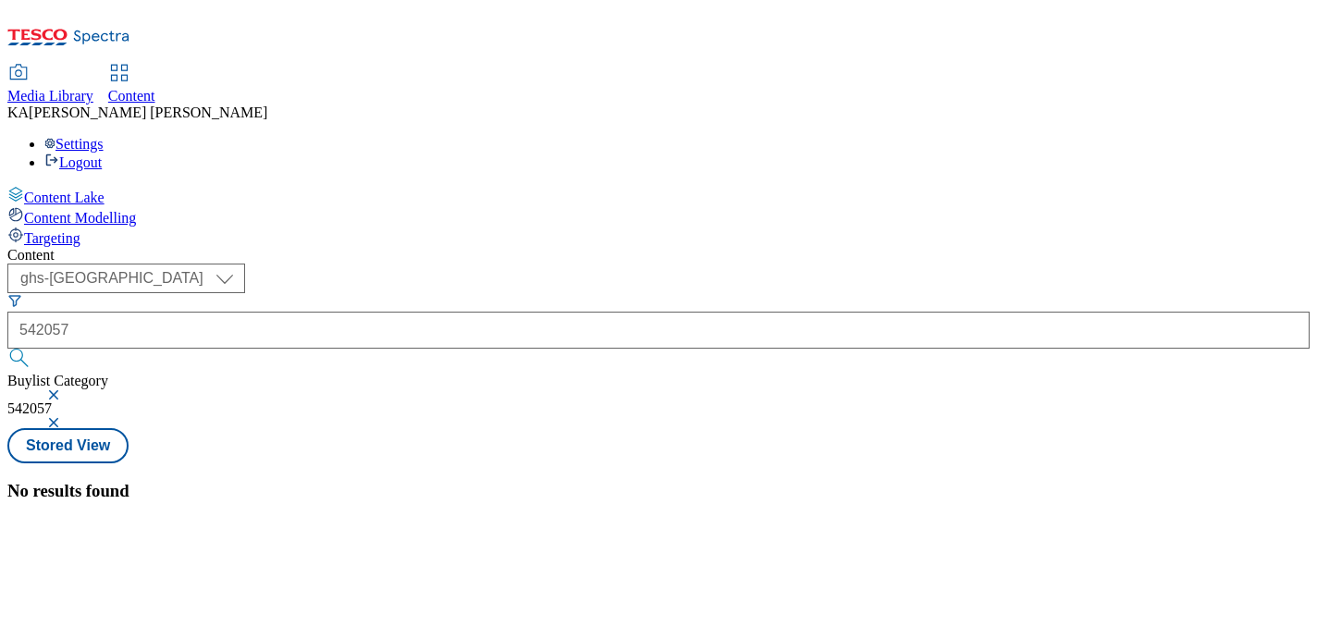
click at [65, 389] on button "button" at bounding box center [55, 394] width 18 height 11
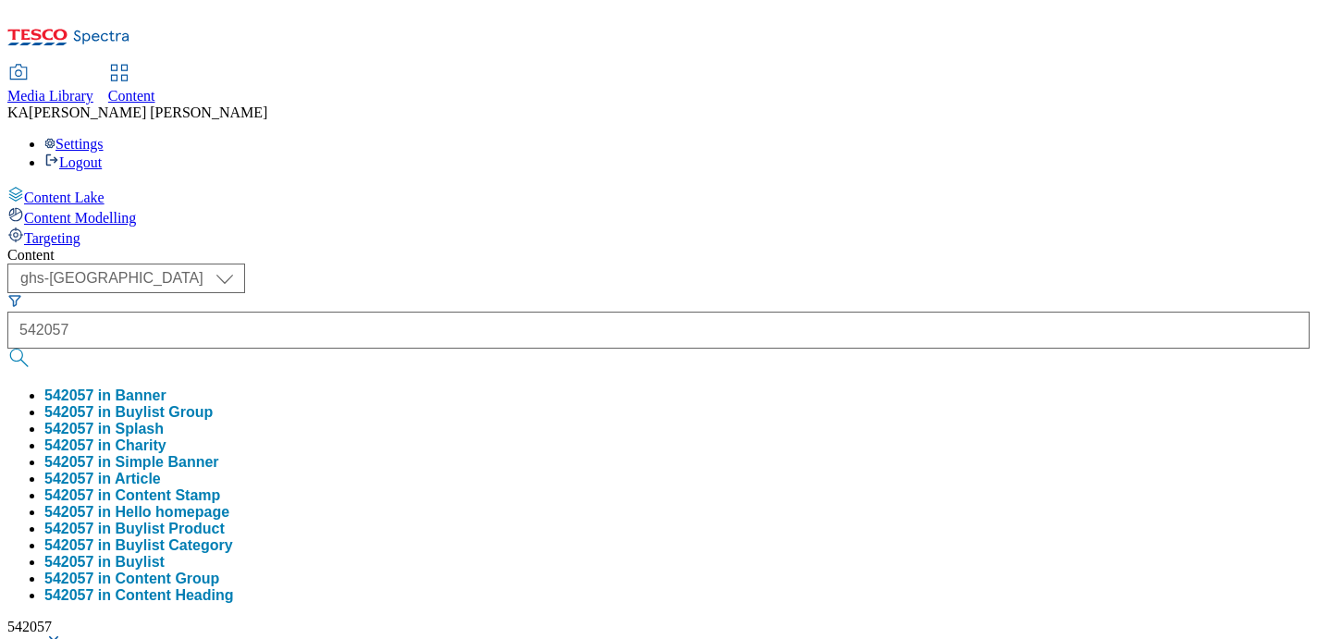
click at [213, 404] on button "542057 in Buylist Group" at bounding box center [128, 412] width 168 height 17
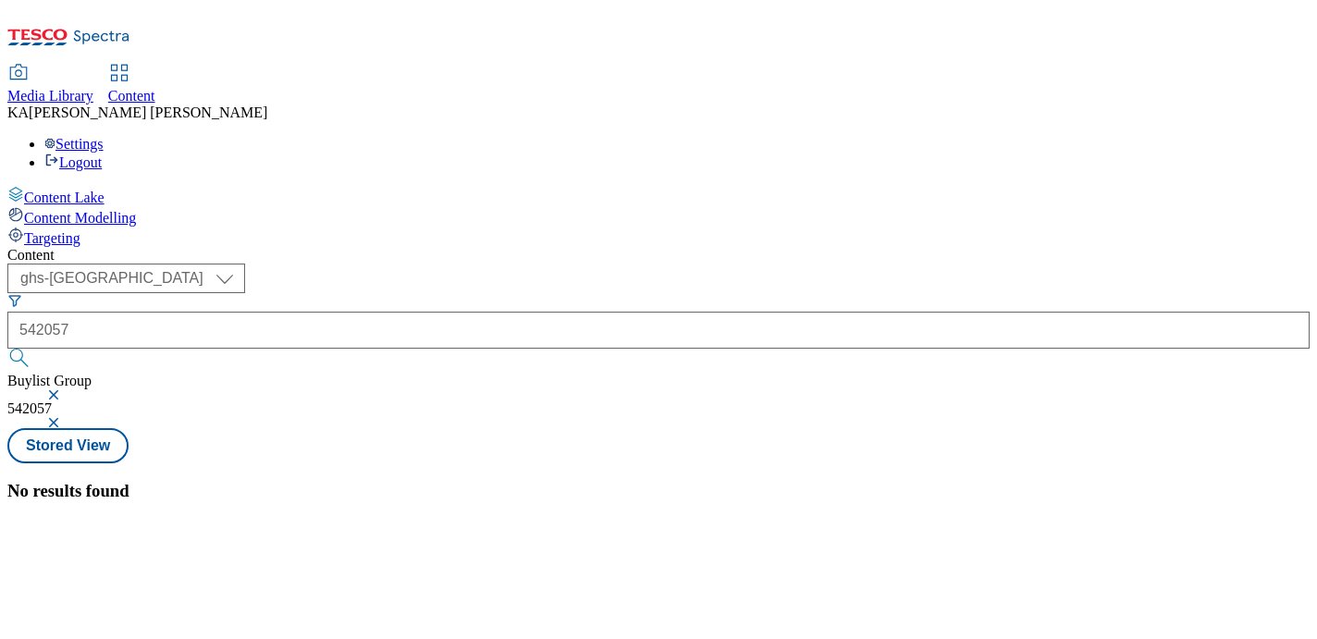
click at [65, 389] on button "button" at bounding box center [55, 394] width 18 height 11
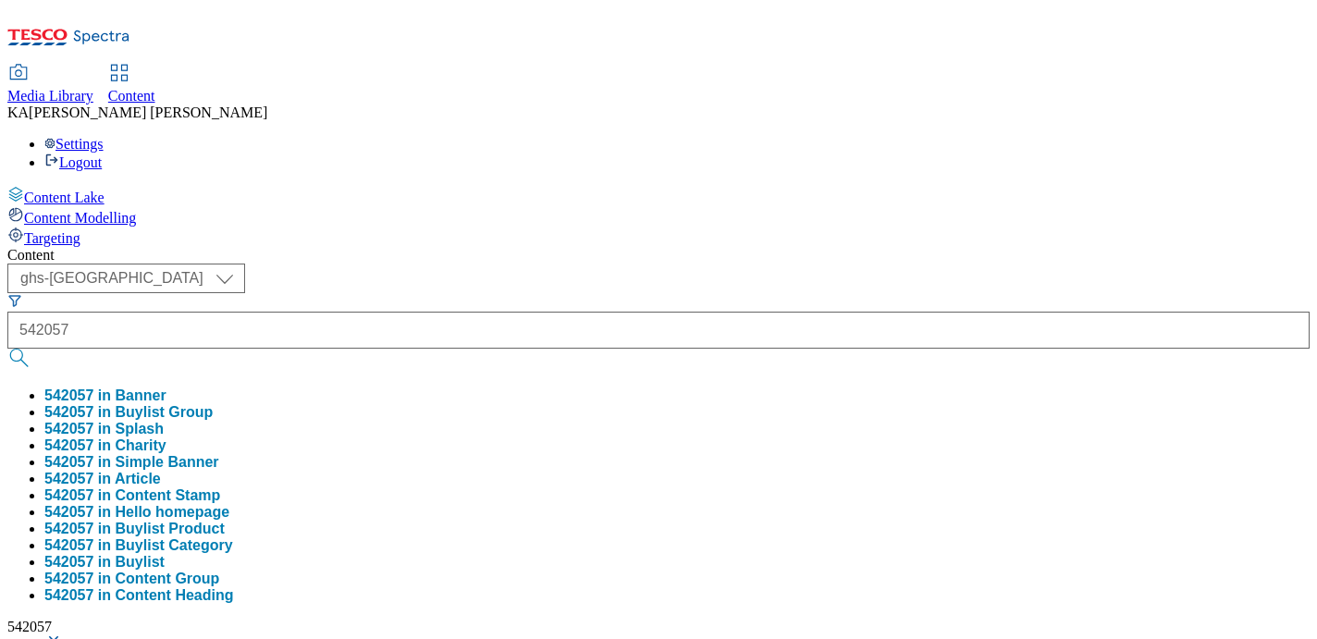
scroll to position [15, 0]
click at [165, 554] on button "542057 in Buylist" at bounding box center [104, 562] width 120 height 17
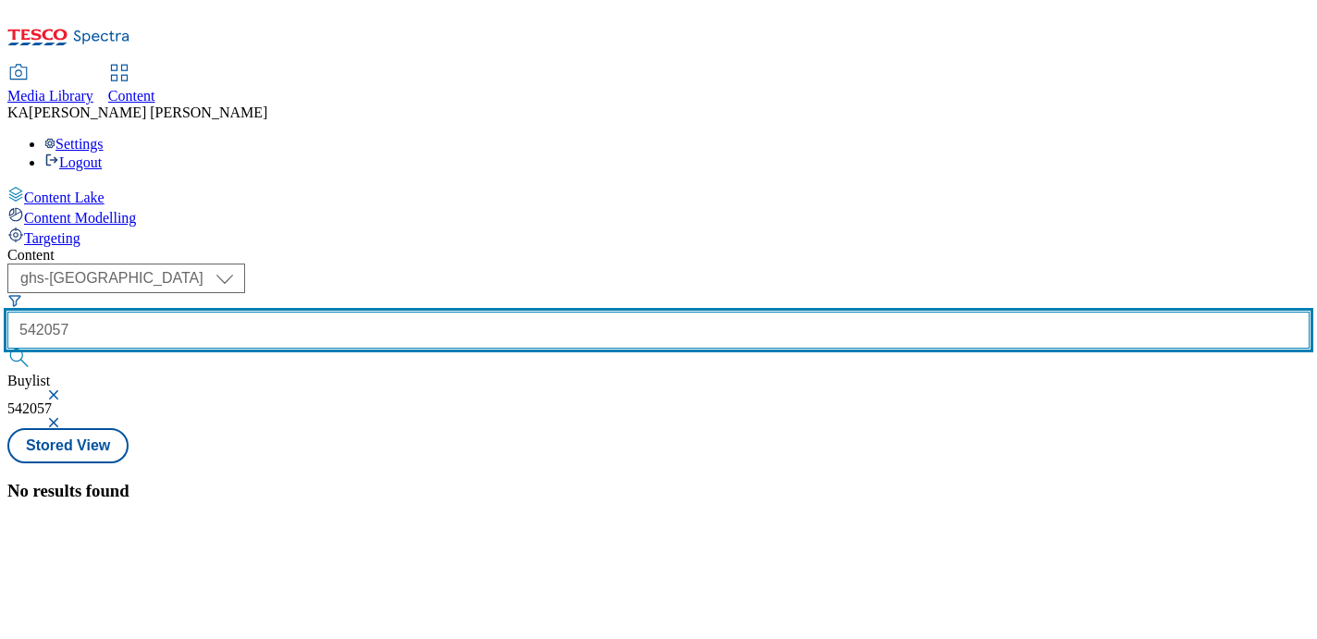
drag, startPoint x: 445, startPoint y: 148, endPoint x: 409, endPoint y: 148, distance: 36.1
click at [409, 312] on input "542057" at bounding box center [658, 330] width 1302 height 37
type input "5"
paste input "bayer-rennie-25tw24"
type input "bayer-rennie-25tw24"
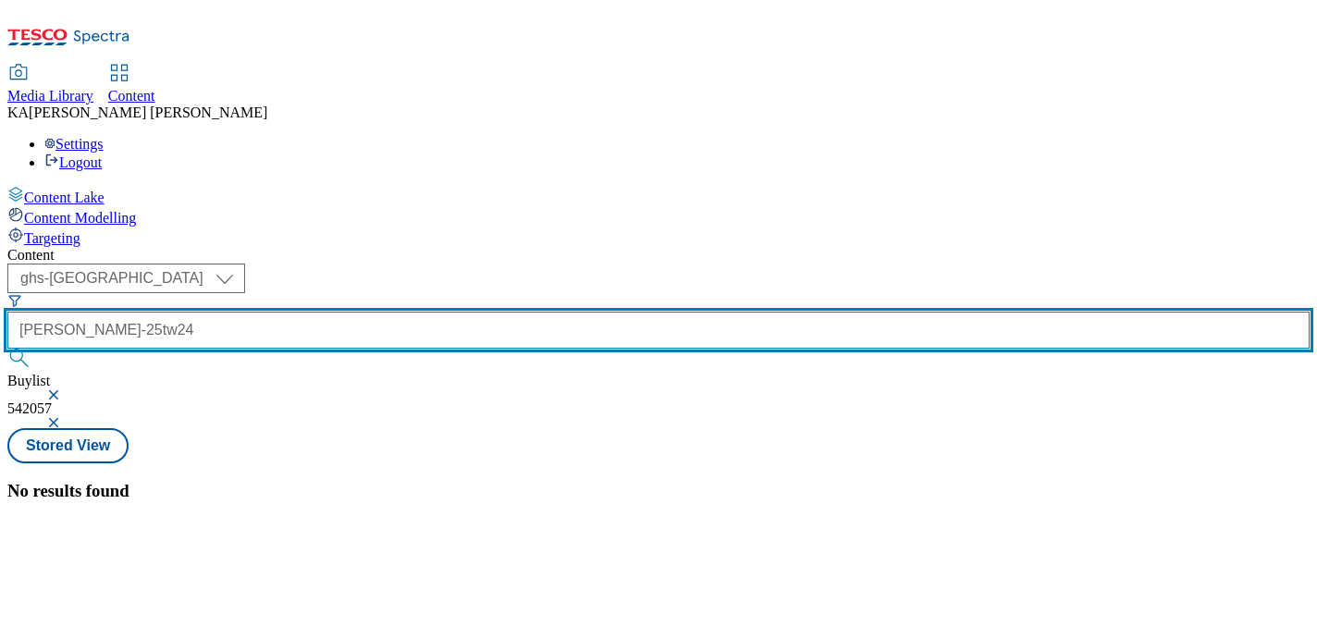
click at [7, 349] on button "submit" at bounding box center [20, 358] width 26 height 18
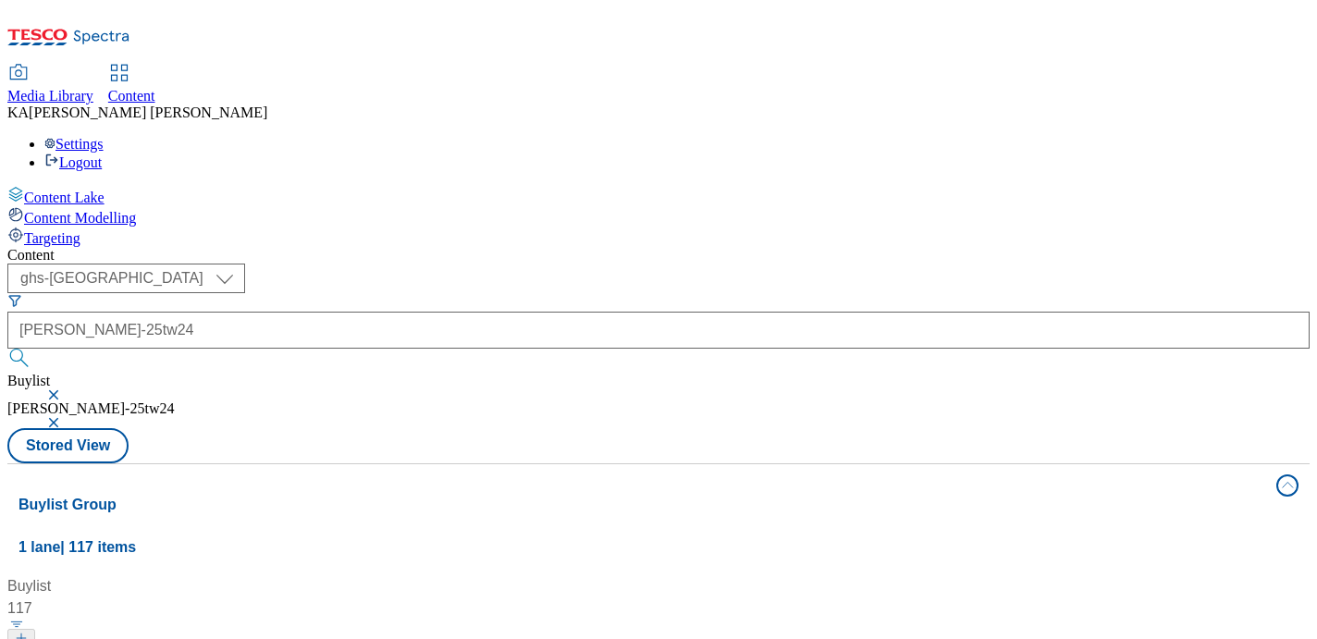
click at [65, 389] on button "button" at bounding box center [55, 394] width 18 height 11
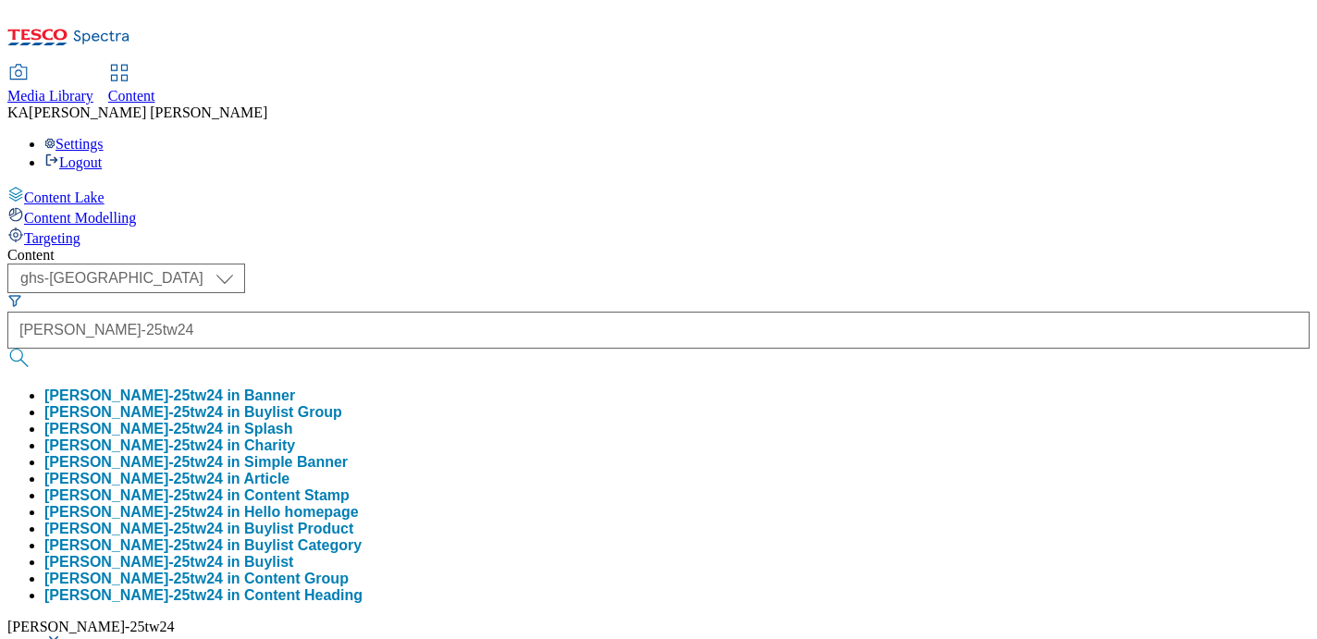
click at [65, 635] on button "button" at bounding box center [55, 640] width 18 height 11
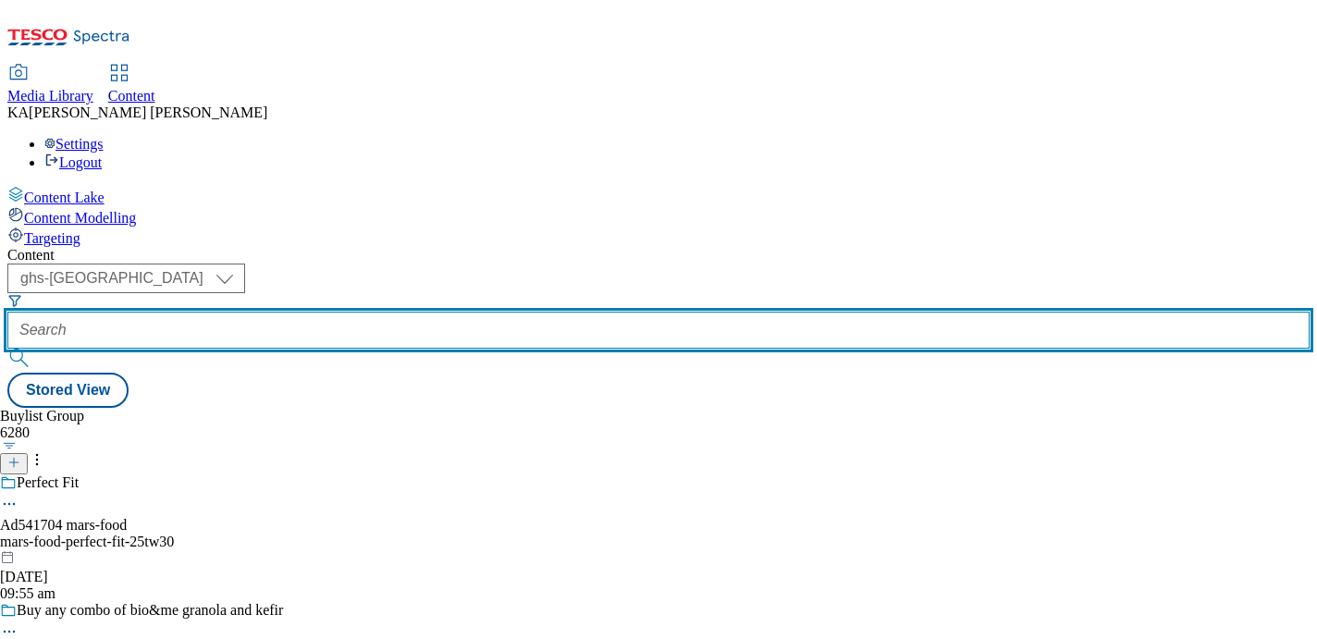
click at [479, 312] on input "text" at bounding box center [658, 330] width 1302 height 37
paste input "bayer-rennie-25tw24"
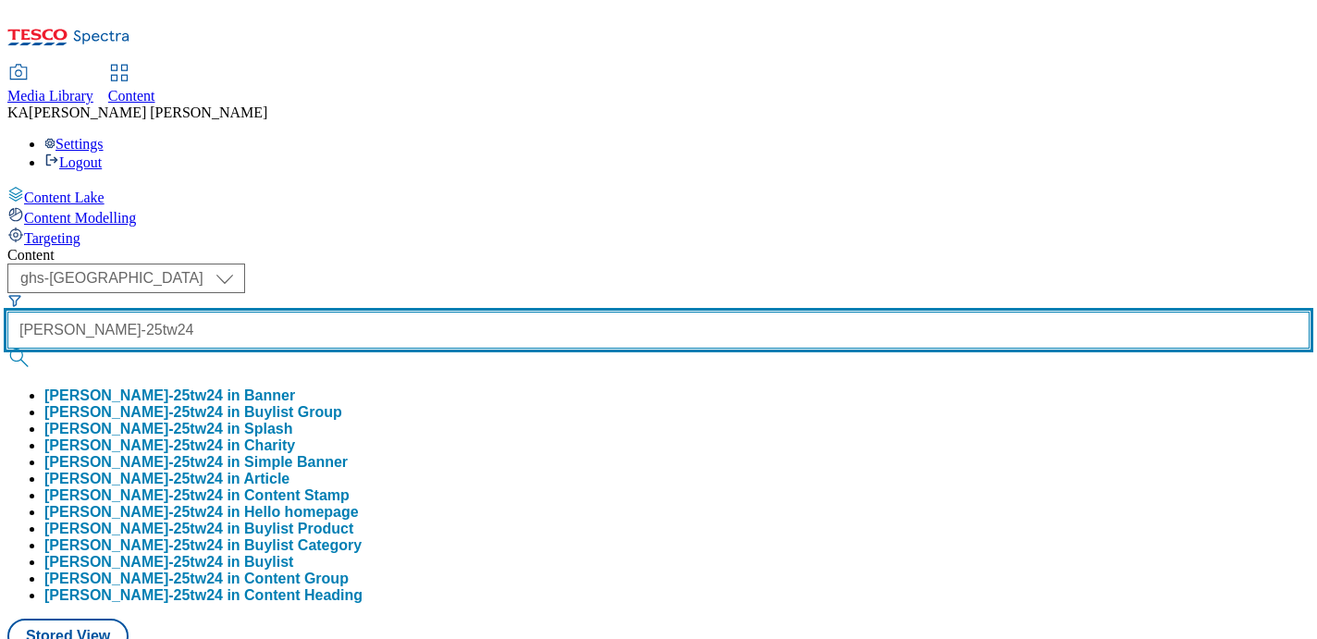
type input "bayer-rennie-25tw24"
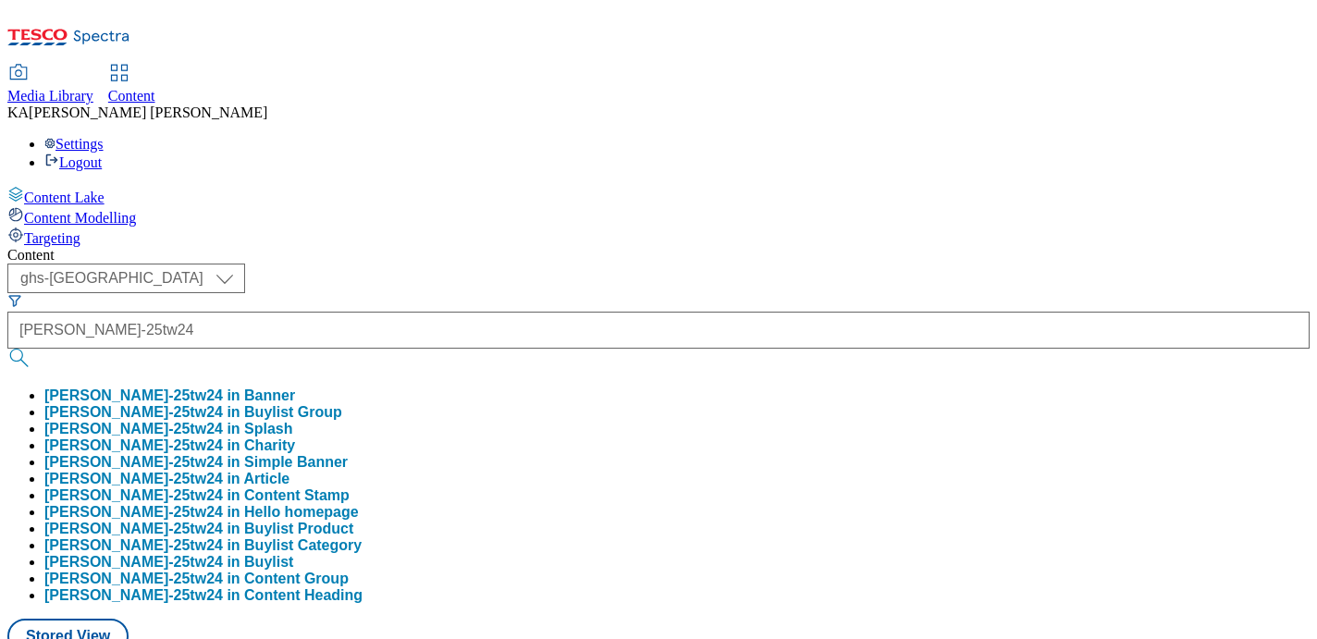
click at [342, 404] on button "bayer-rennie-25tw24 in Buylist Group" at bounding box center [193, 412] width 298 height 17
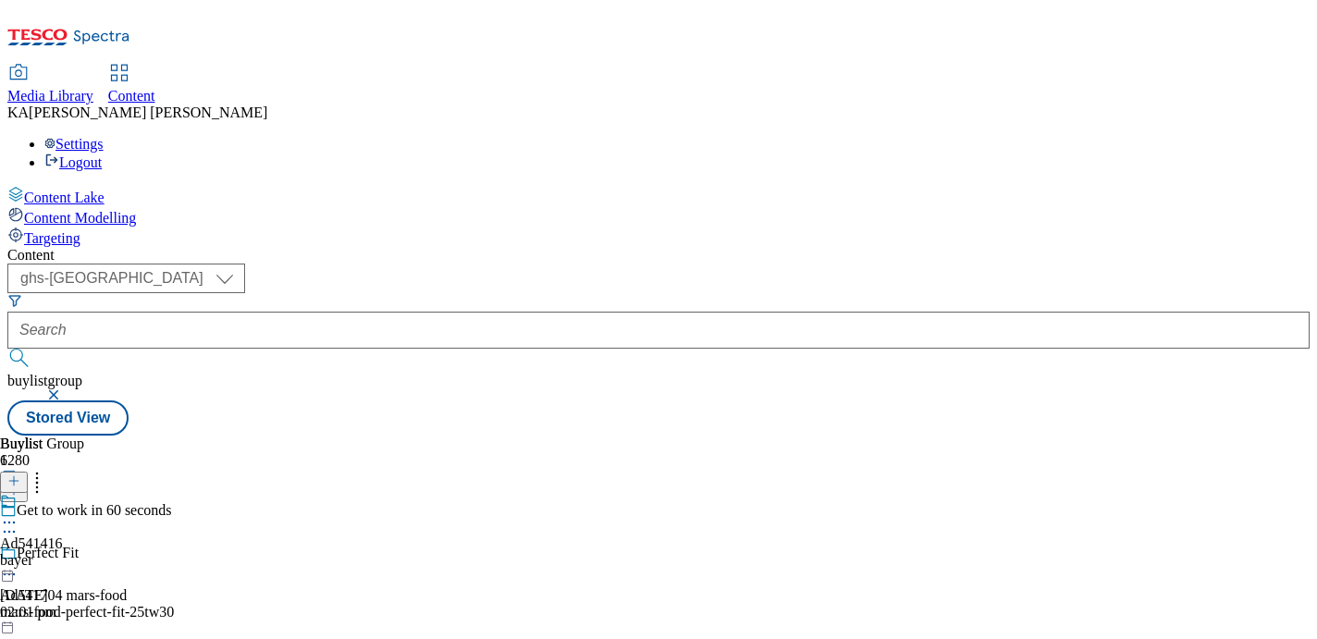
click at [18, 513] on icon at bounding box center [9, 522] width 18 height 18
click at [79, 555] on span "Edit" at bounding box center [67, 562] width 21 height 14
select select "tactical"
select select "supplier funded short term 1-3 weeks"
select select "dunnhumby"
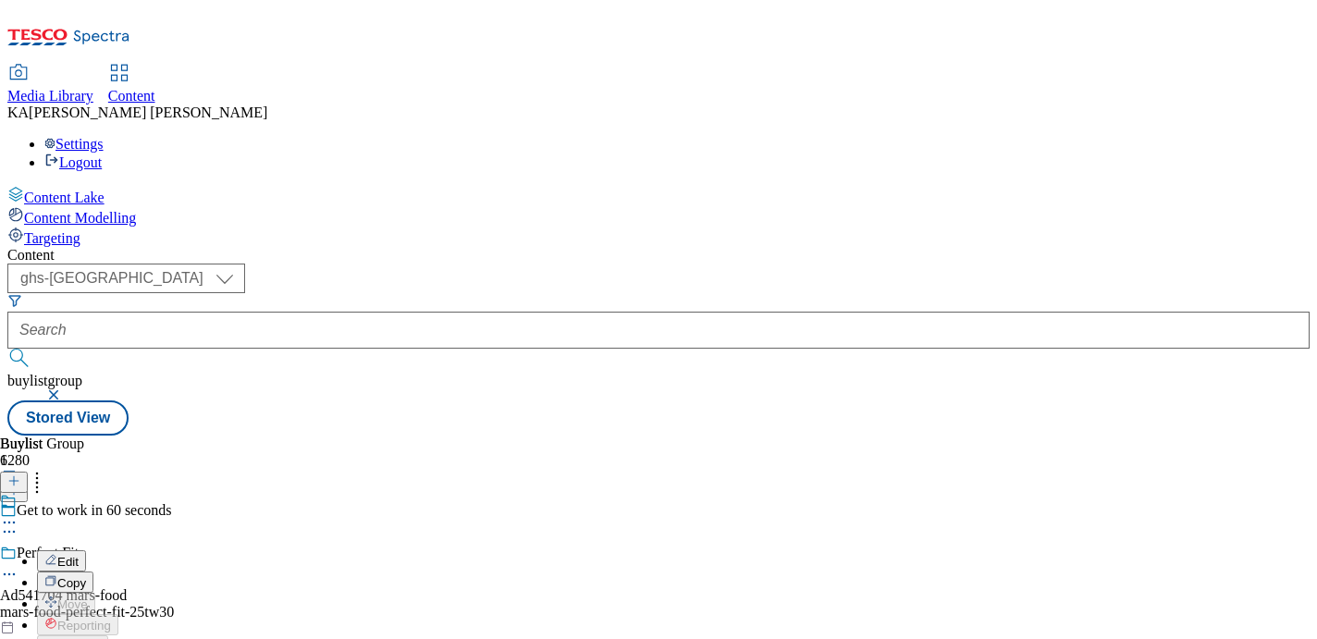
select select "Banner"
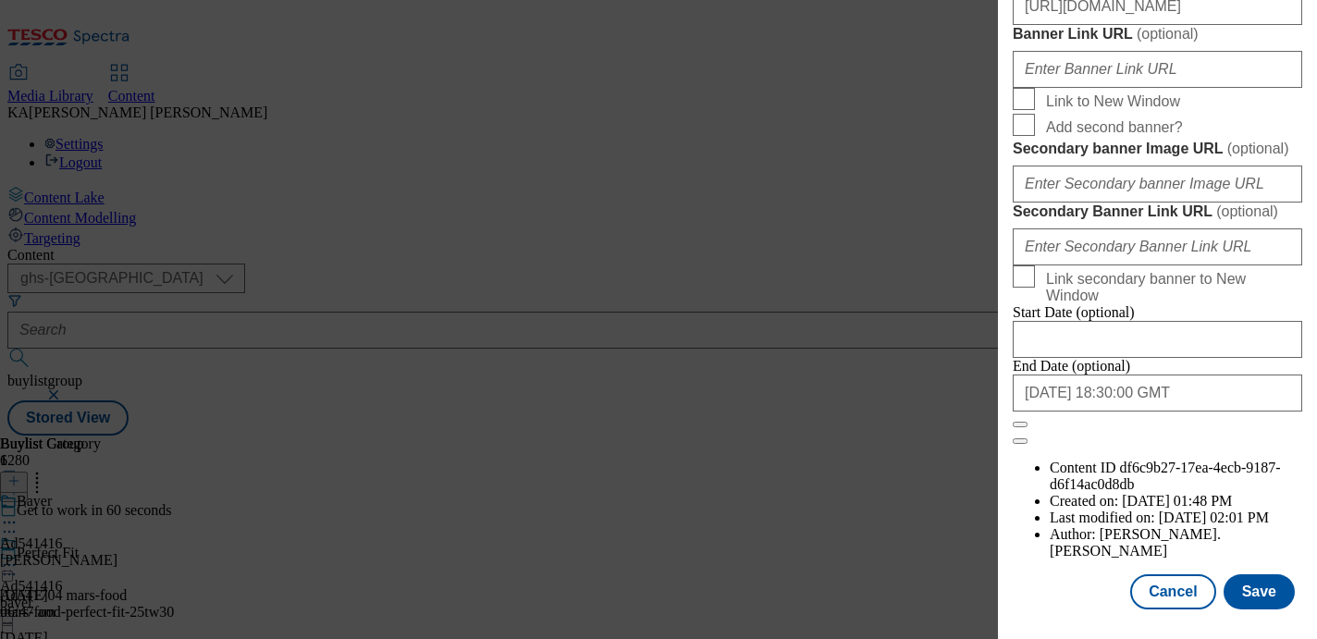
scroll to position [2038, 0]
click at [1251, 585] on button "Save" at bounding box center [1259, 591] width 71 height 35
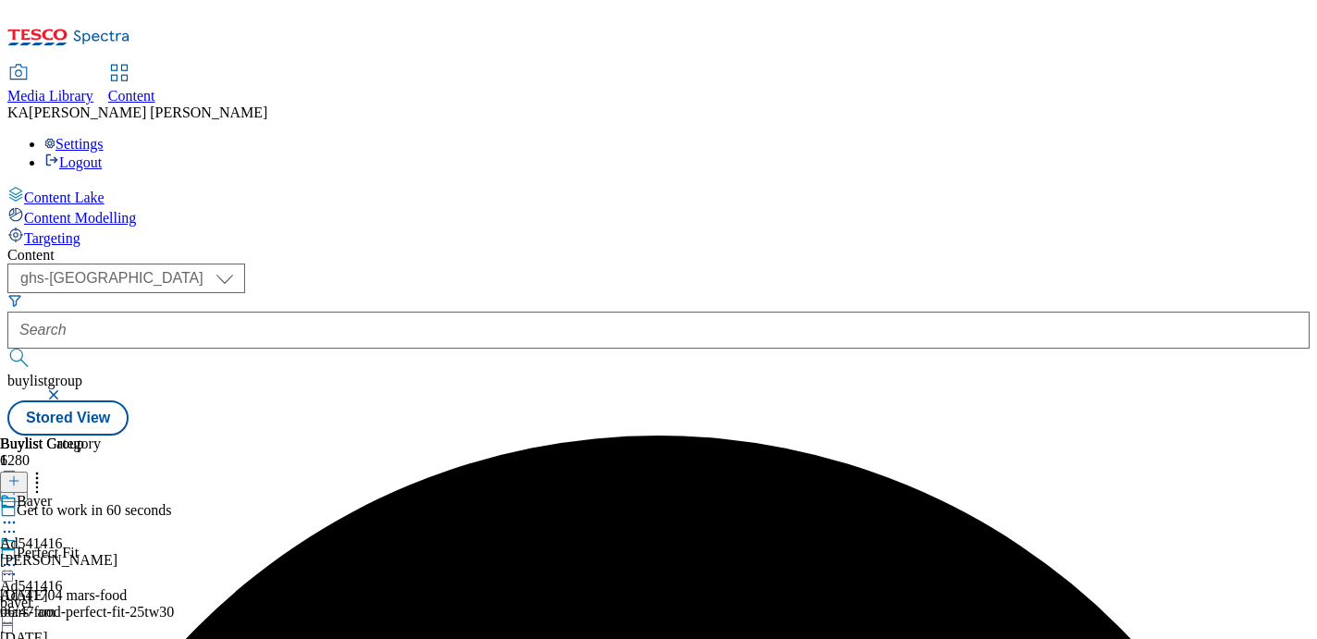
click at [11, 564] on circle at bounding box center [9, 565] width 3 height 3
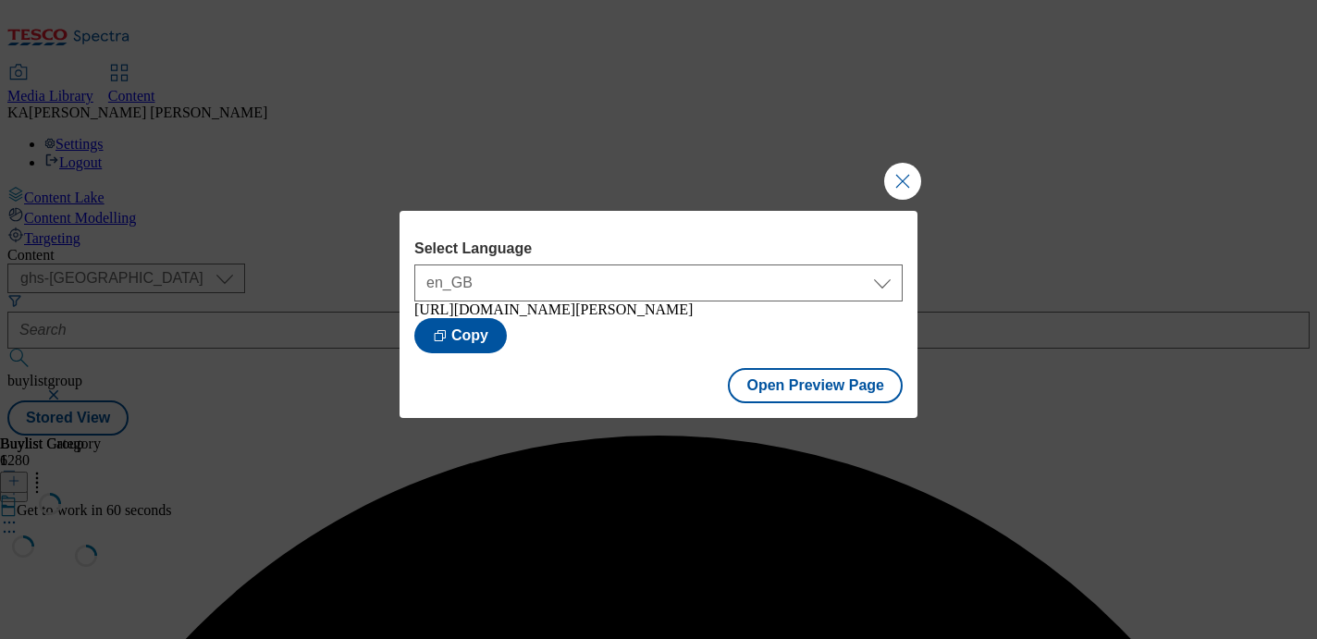
scroll to position [0, 0]
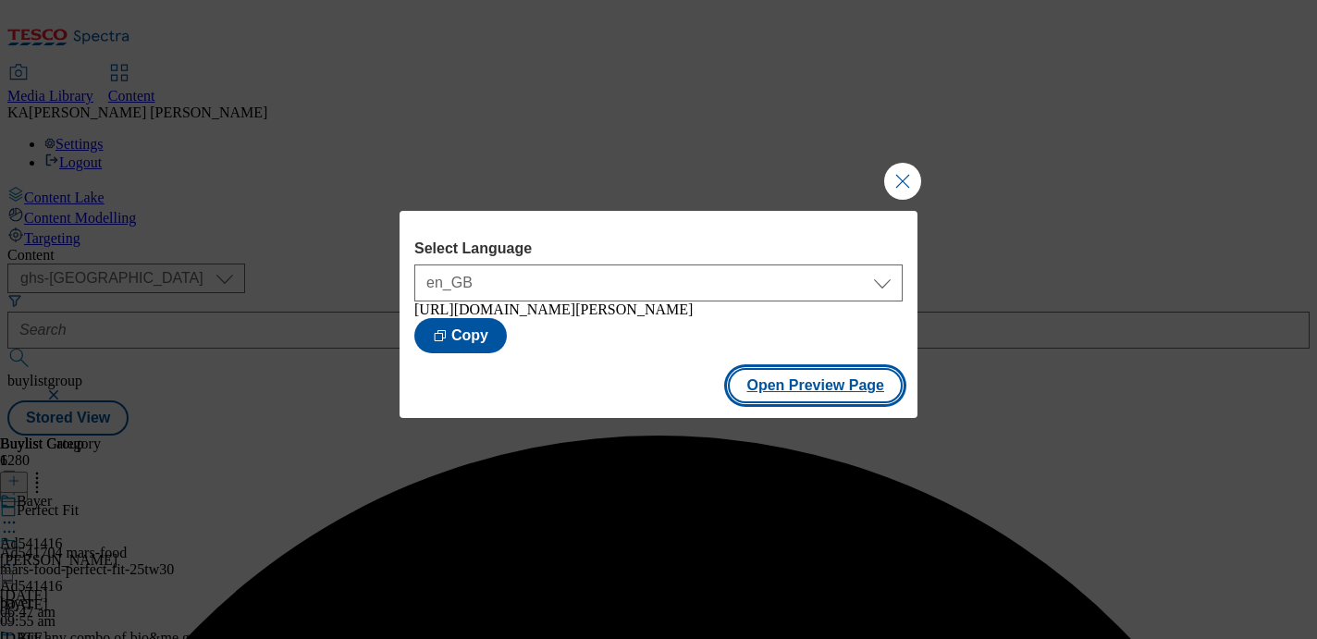
click at [852, 400] on button "Open Preview Page" at bounding box center [815, 385] width 175 height 35
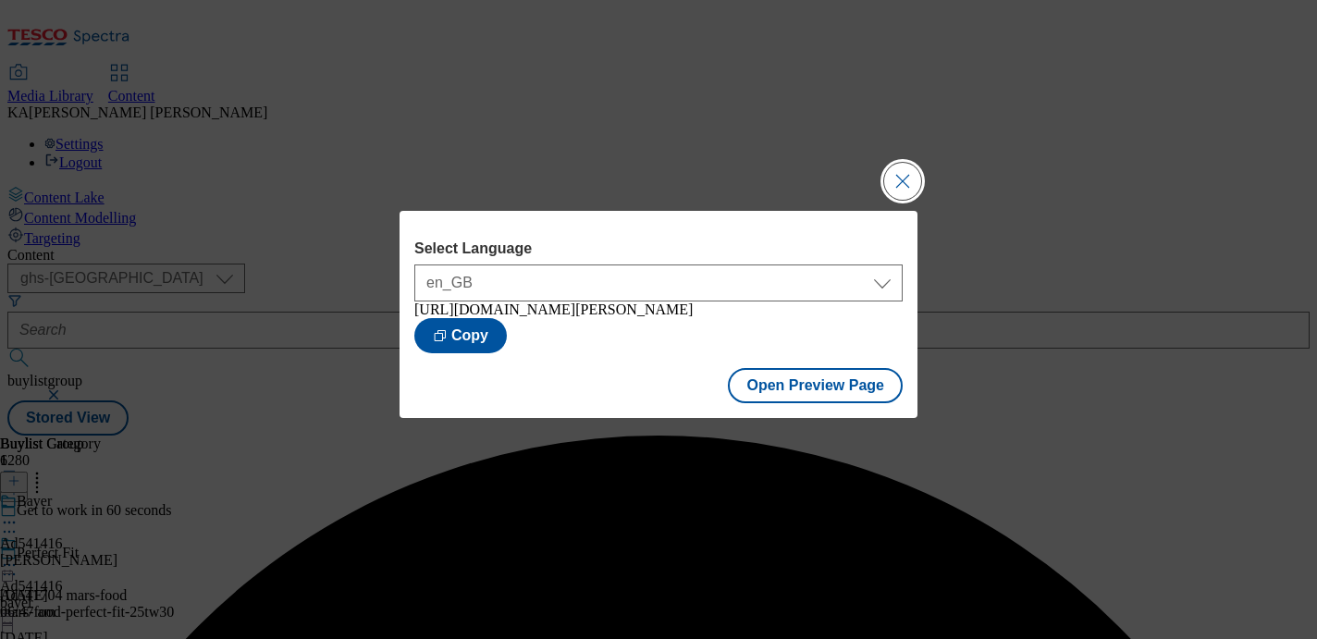
click at [901, 166] on button "Close Modal" at bounding box center [902, 181] width 37 height 37
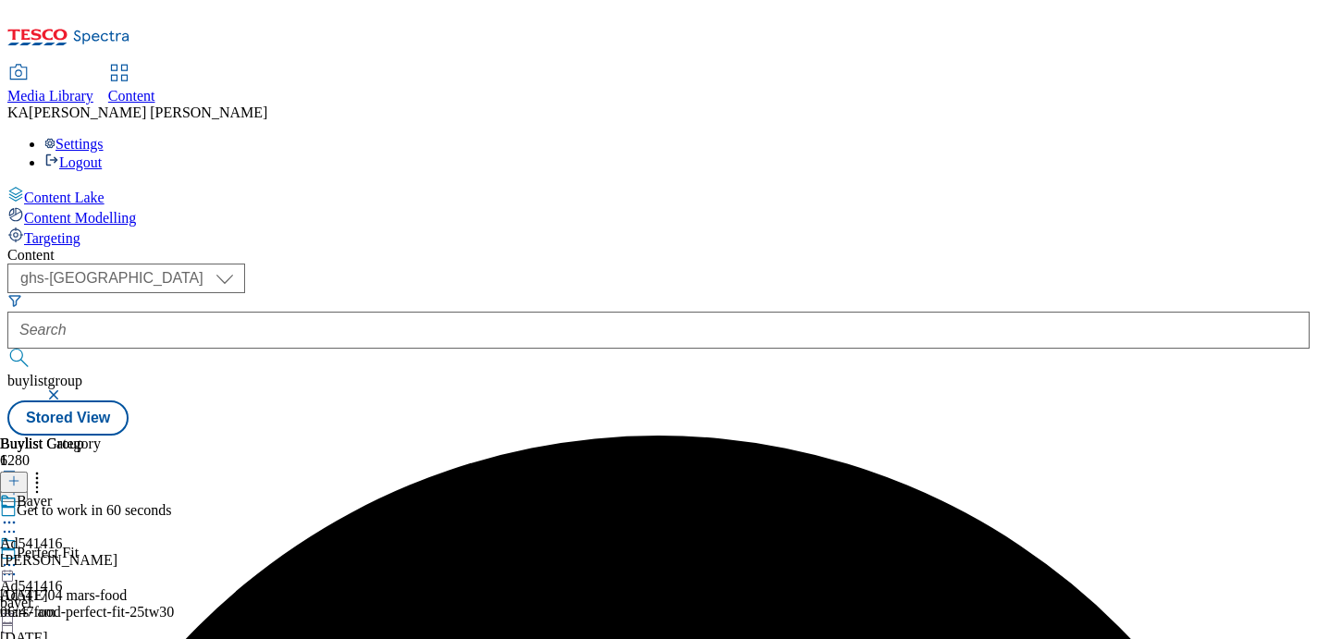
click at [18, 556] on icon at bounding box center [9, 565] width 18 height 18
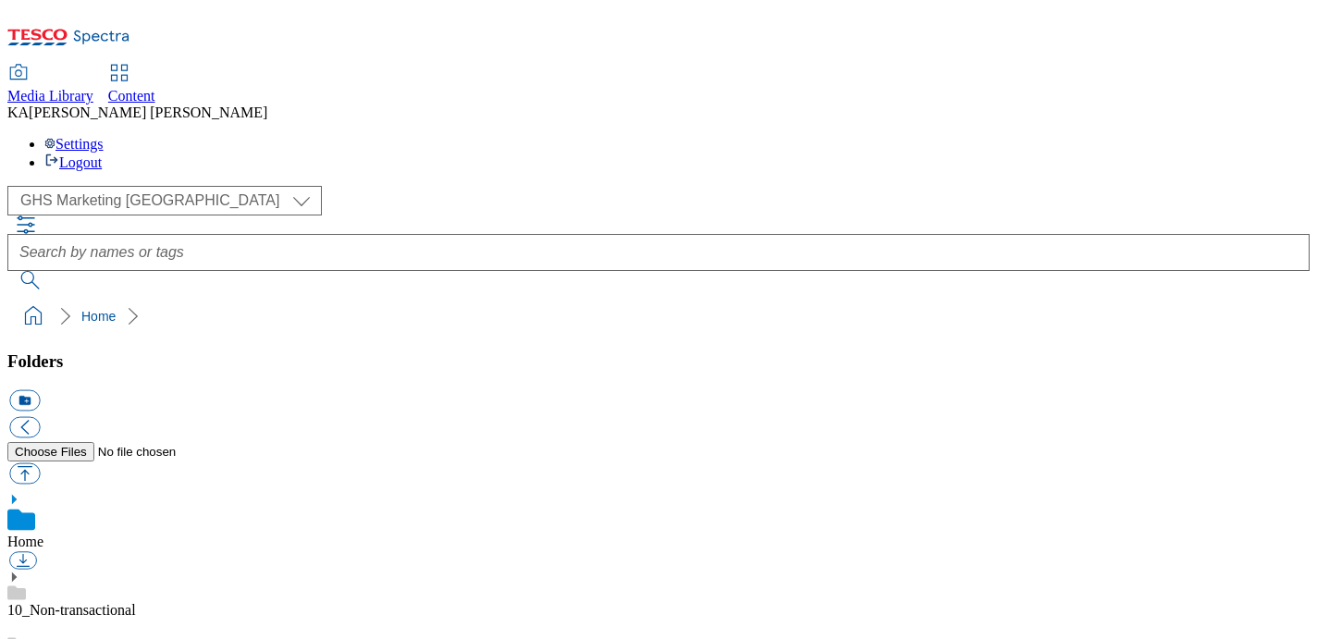
scroll to position [301, 0]
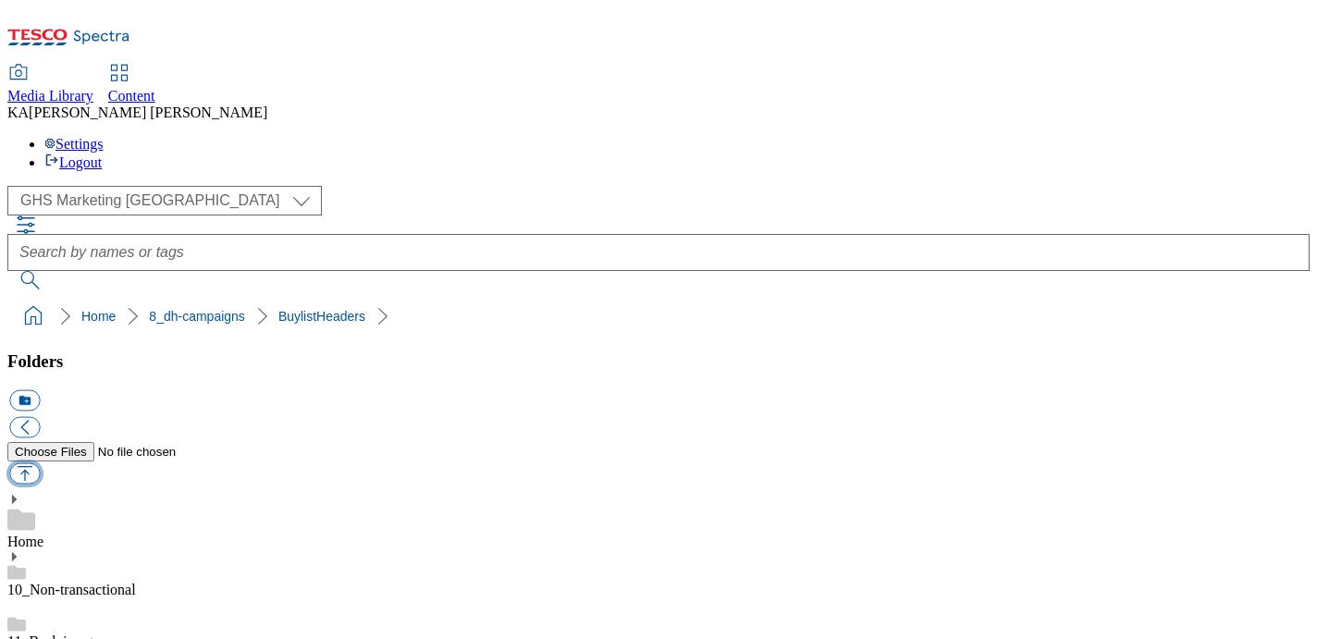
click at [40, 463] on button "button" at bounding box center [24, 473] width 31 height 21
type input "C:\fakepath\1758022832967-ad541935_Method_Legobrand_H_1184x333_V1.jpg"
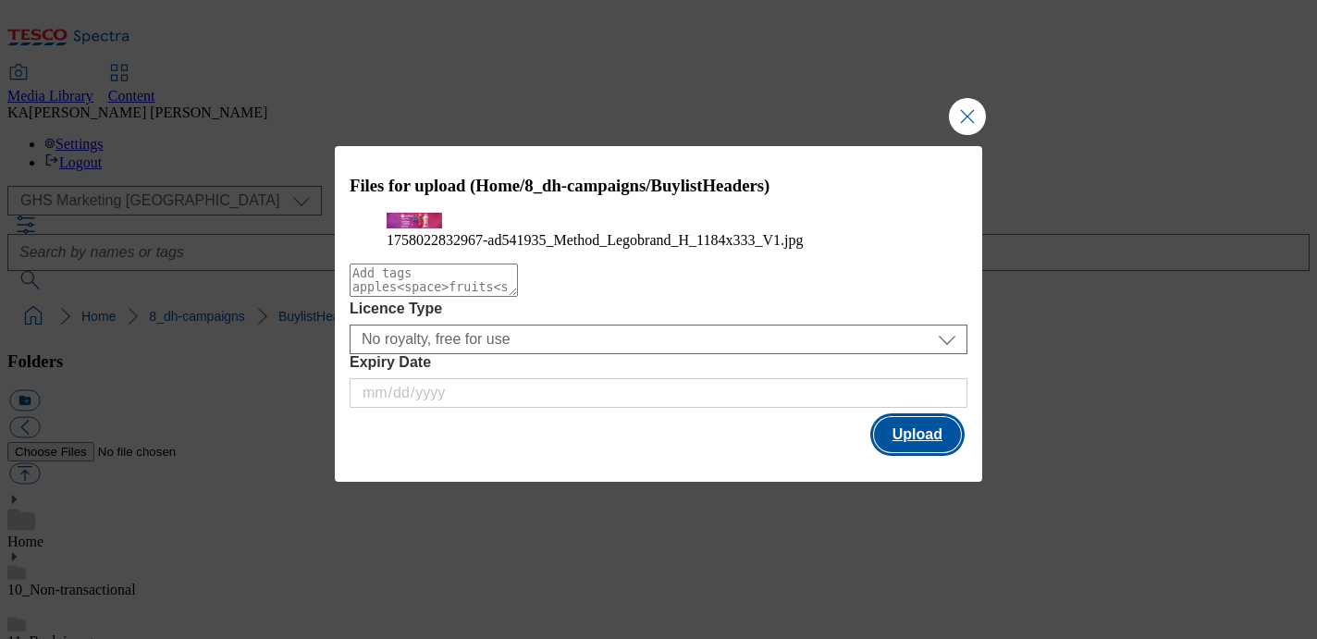
click at [923, 452] on button "Upload" at bounding box center [917, 434] width 87 height 35
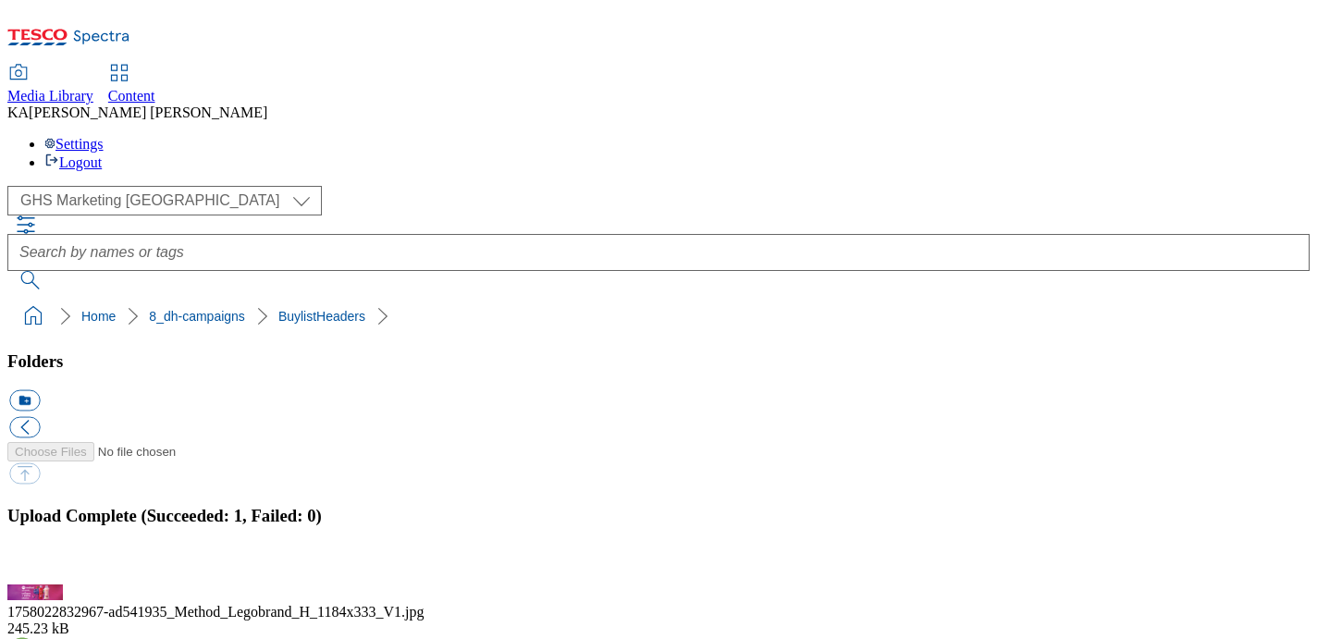
click at [37, 565] on button "button" at bounding box center [23, 574] width 28 height 18
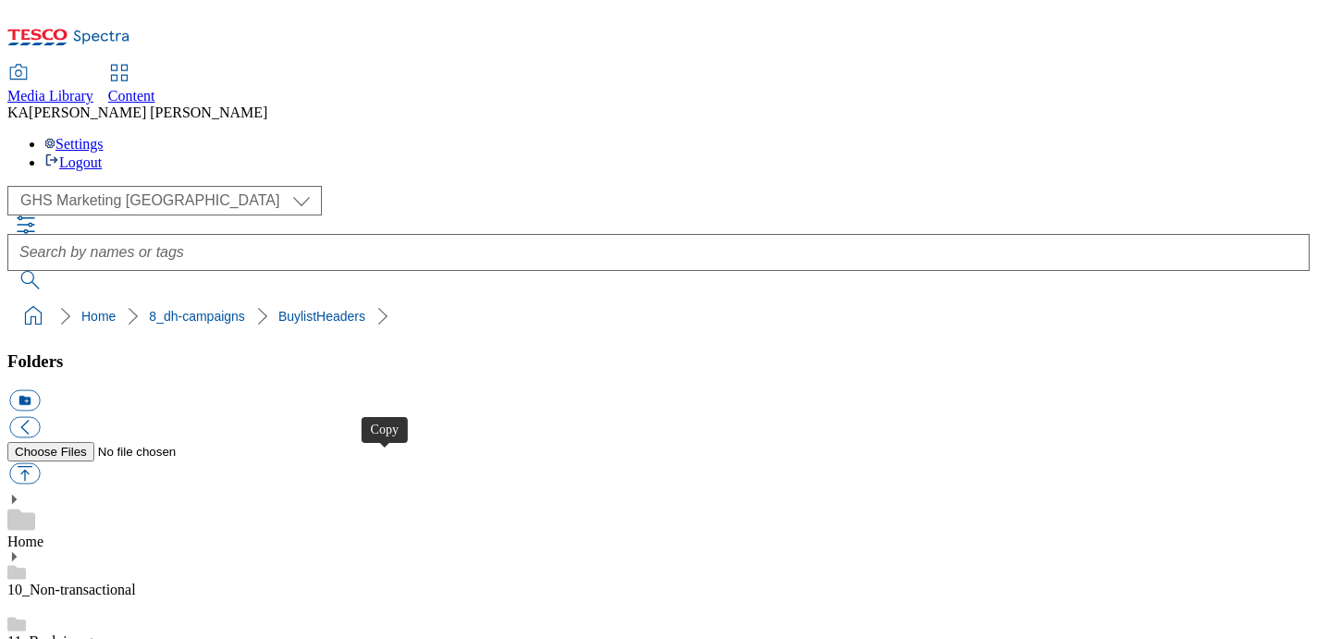
click at [40, 463] on button "button" at bounding box center [24, 473] width 31 height 21
type input "C:\fakepath\1754287507603-ad541419_Rennie_LegoBrand_H_1184x333_V1.jpg"
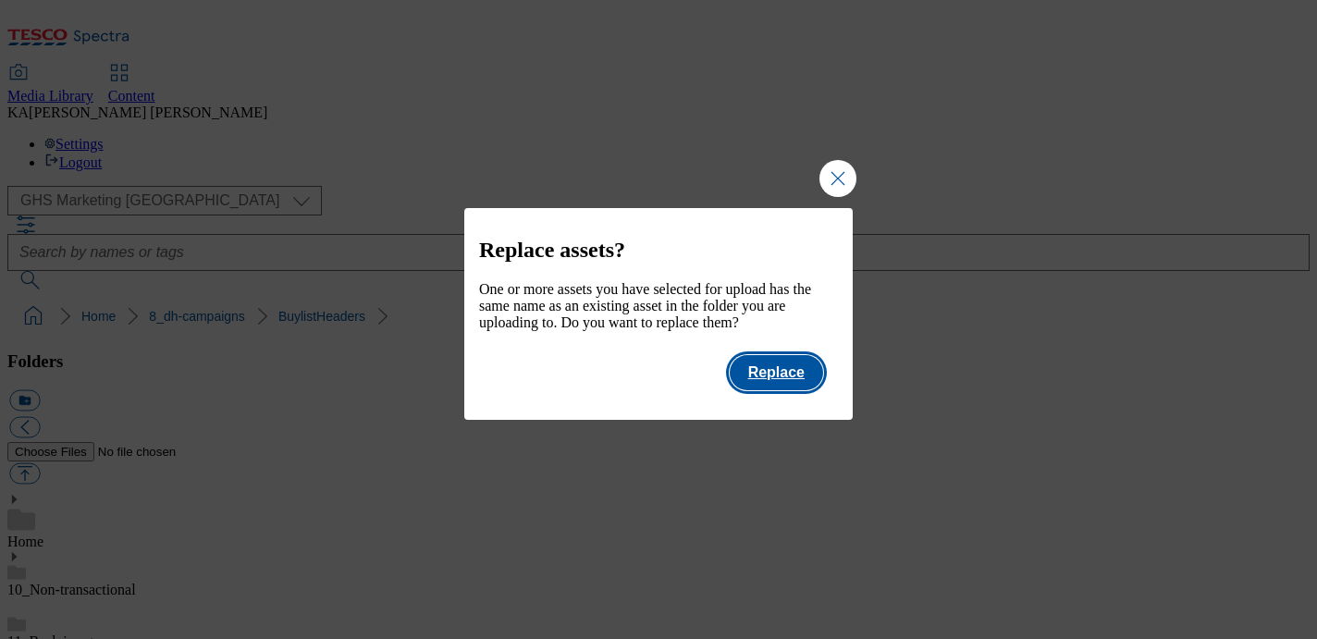
click at [784, 390] on button "Replace" at bounding box center [776, 372] width 93 height 35
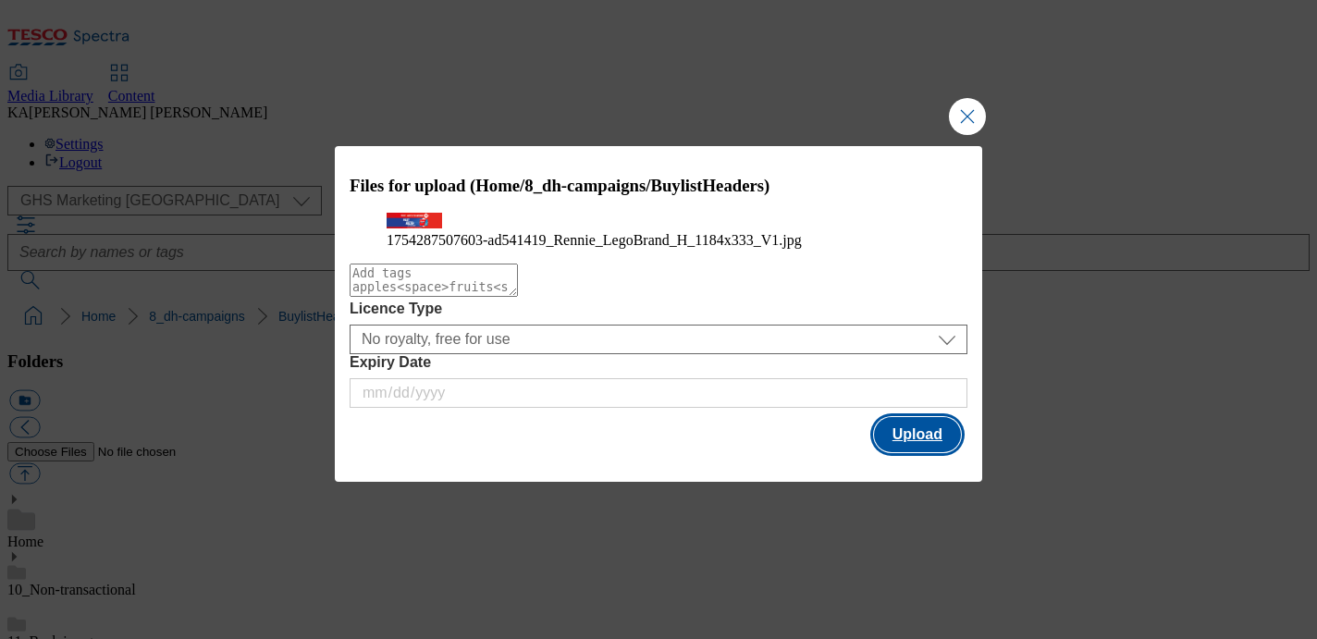
click at [899, 452] on button "Upload" at bounding box center [917, 434] width 87 height 35
